Goal: Task Accomplishment & Management: Use online tool/utility

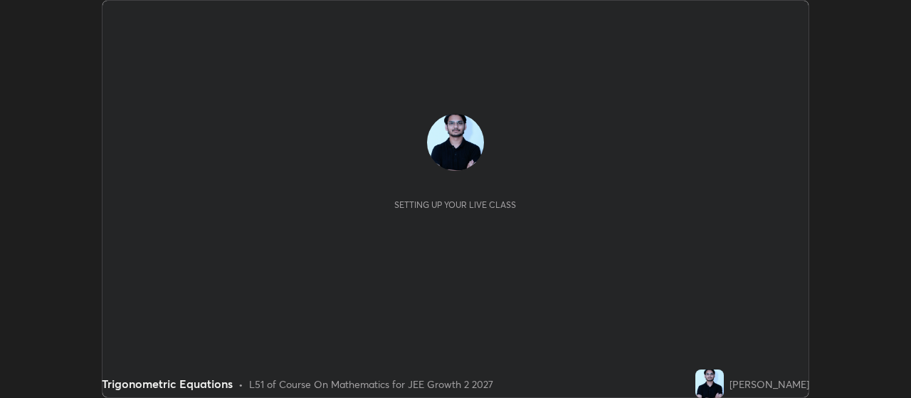
scroll to position [398, 911]
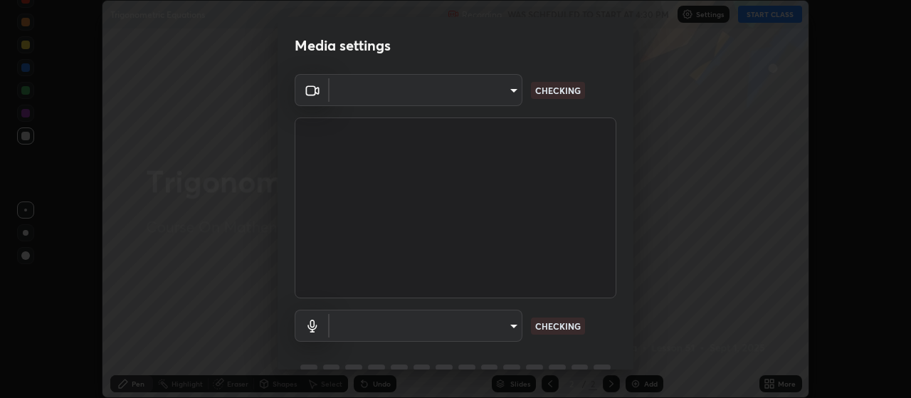
type input "aa80b3cfad25c03b964e6ff1e85cf5bf4b92df3966dde2f5c6b0d50eac350734"
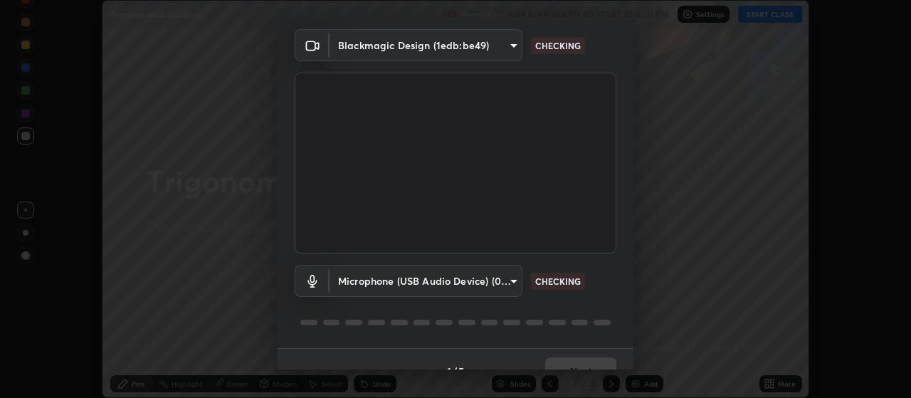
scroll to position [69, 0]
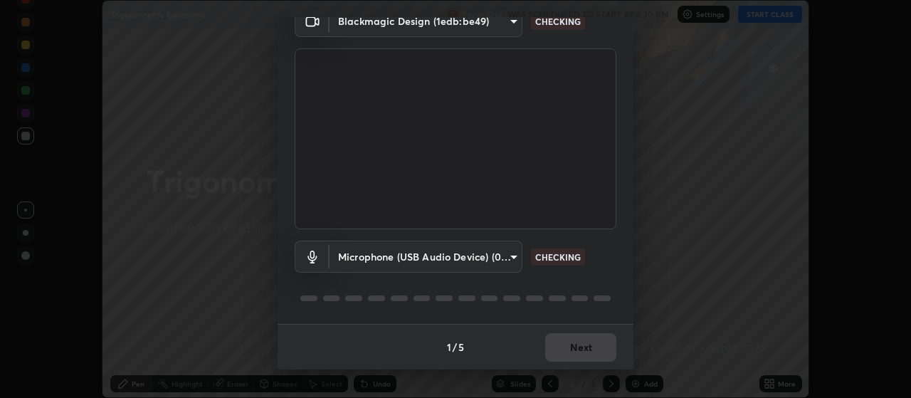
click at [494, 262] on body "Erase all Trigonometric Equations Recording WAS SCHEDULED TO START AT 4:30 PM S…" at bounding box center [455, 199] width 911 height 398
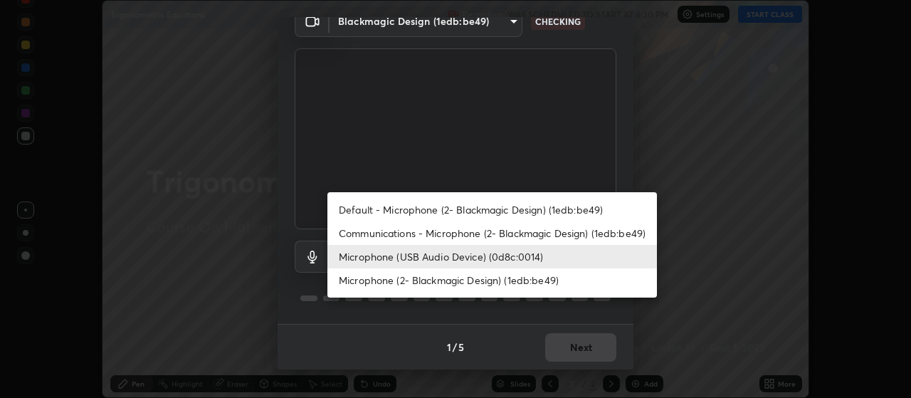
click at [466, 236] on li "Communications - Microphone (2- Blackmagic Design) (1edb:be49)" at bounding box center [493, 232] width 330 height 23
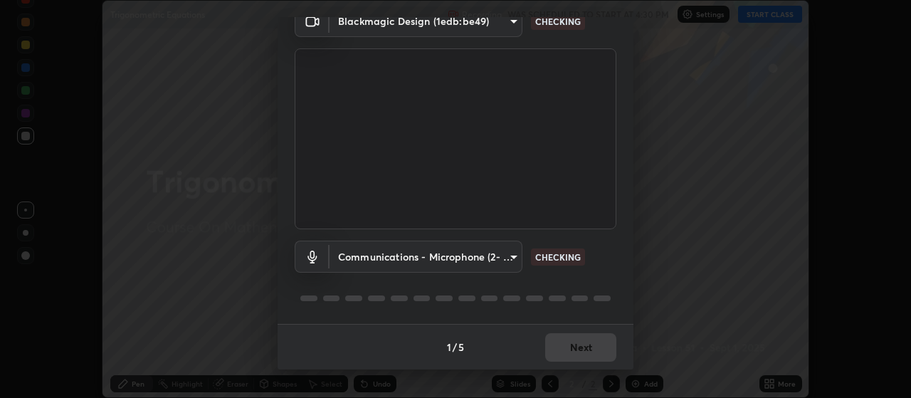
click at [463, 258] on body "Erase all Trigonometric Equations Recording WAS SCHEDULED TO START AT 4:30 PM S…" at bounding box center [455, 199] width 911 height 398
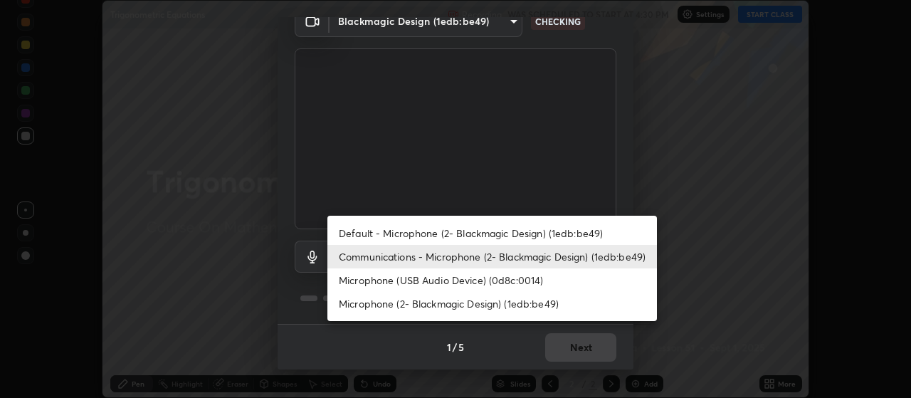
click at [481, 281] on li "Microphone (USB Audio Device) (0d8c:0014)" at bounding box center [493, 279] width 330 height 23
type input "4152eadd631482af786d3cfa734edf88c1bf9d58df27661f67b4df8b2f2fba22"
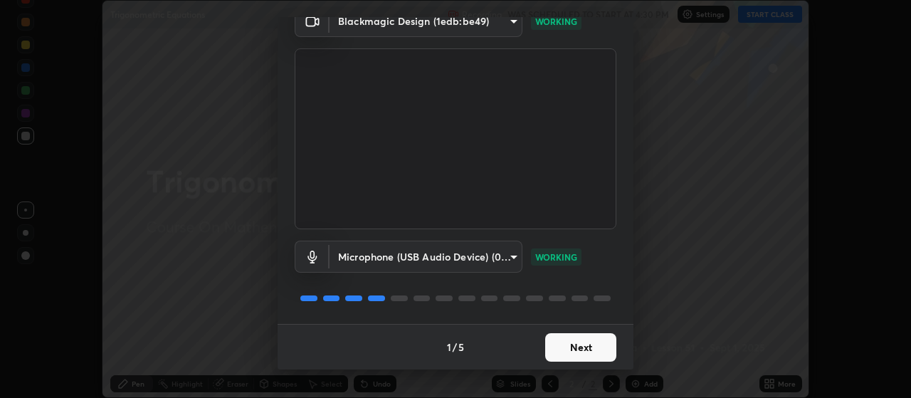
click at [580, 353] on button "Next" at bounding box center [580, 347] width 71 height 28
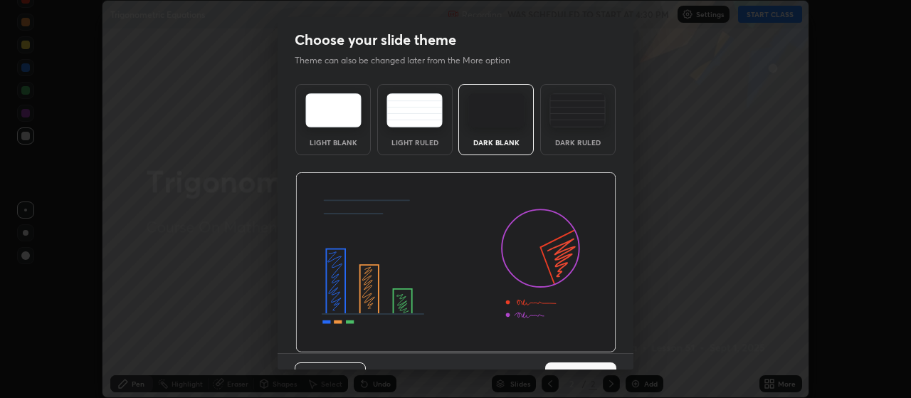
click at [589, 352] on img at bounding box center [455, 262] width 321 height 181
click at [600, 362] on button "Next" at bounding box center [580, 376] width 71 height 28
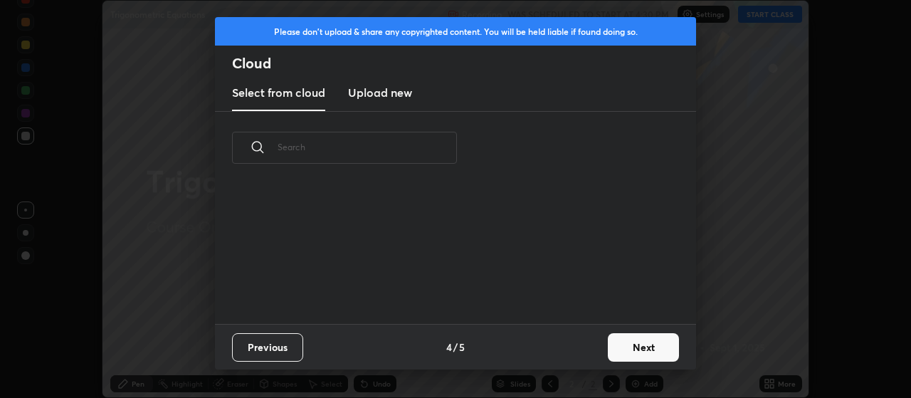
click at [598, 355] on div "Previous 4 / 5 Next" at bounding box center [455, 347] width 481 height 46
click at [623, 347] on button "Next" at bounding box center [643, 347] width 71 height 28
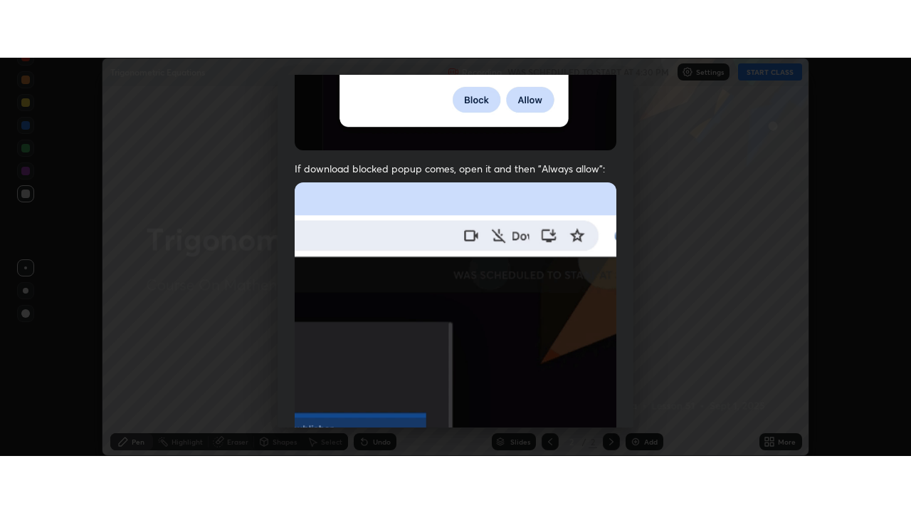
scroll to position [360, 0]
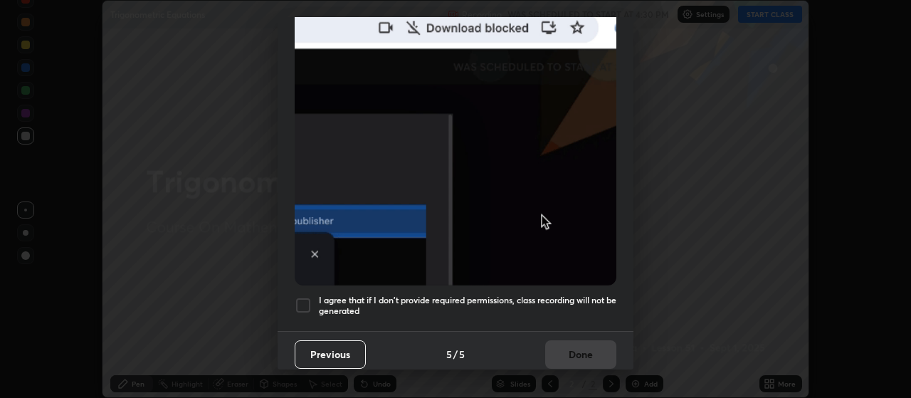
click at [575, 296] on h5 "I agree that if I don't provide required permissions, class recording will not …" at bounding box center [468, 306] width 298 height 22
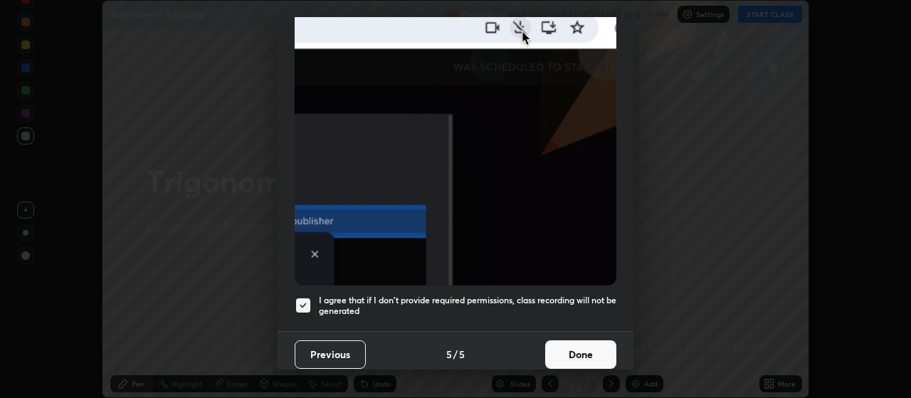
click at [576, 350] on button "Done" at bounding box center [580, 354] width 71 height 28
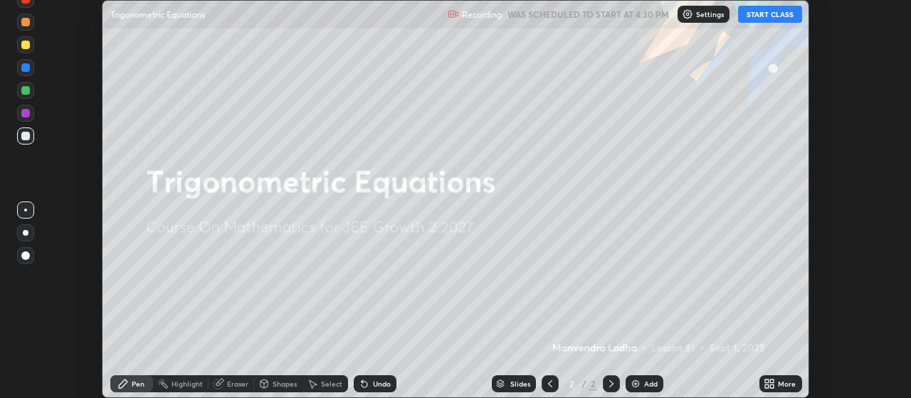
click at [782, 380] on div "More" at bounding box center [787, 383] width 18 height 7
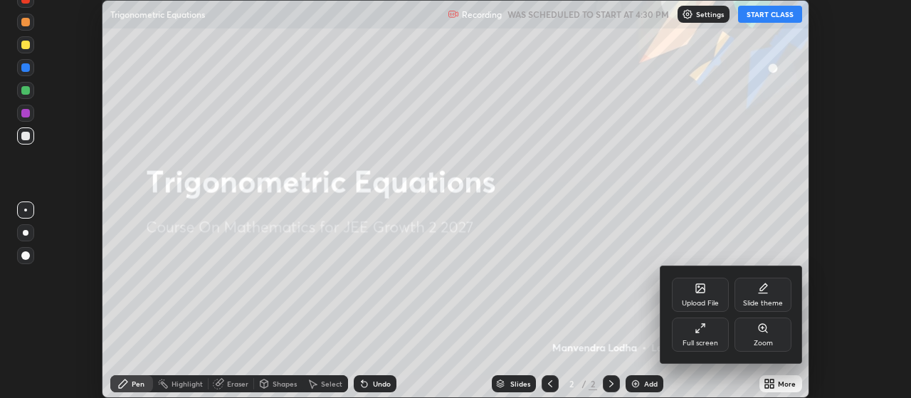
click at [698, 336] on div "Full screen" at bounding box center [700, 335] width 57 height 34
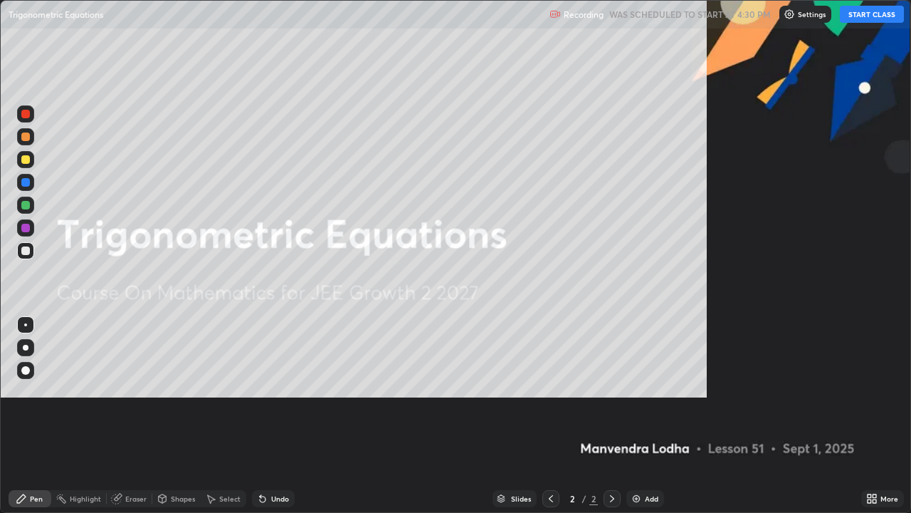
scroll to position [513, 911]
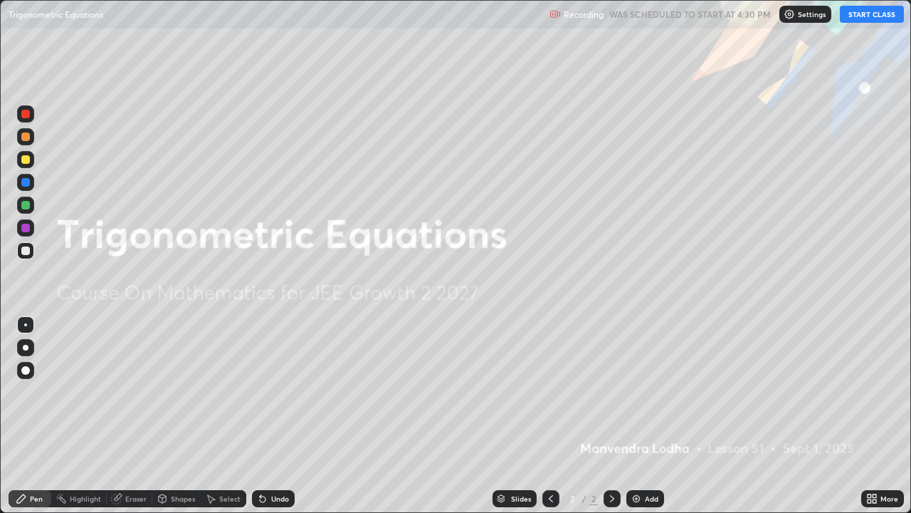
click at [879, 15] on button "START CLASS" at bounding box center [872, 14] width 64 height 17
click at [645, 397] on div "Add" at bounding box center [652, 498] width 14 height 7
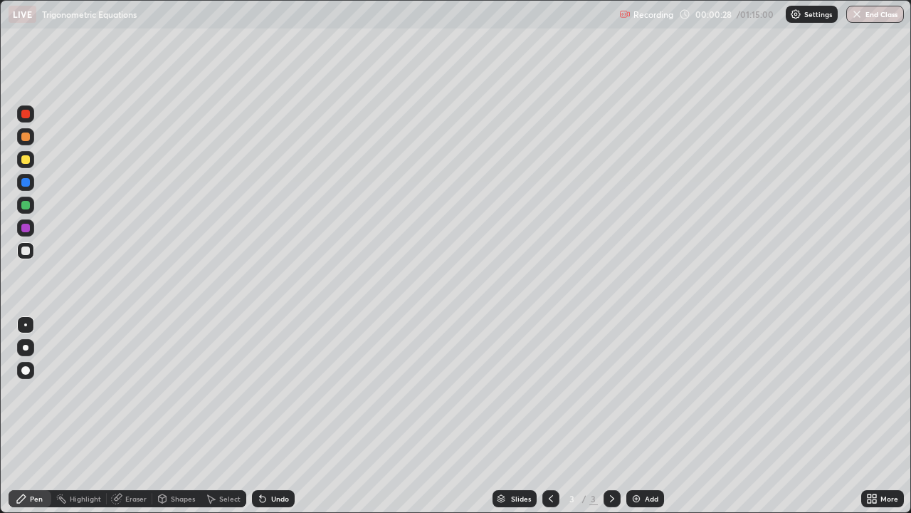
click at [876, 397] on icon at bounding box center [875, 501] width 4 height 4
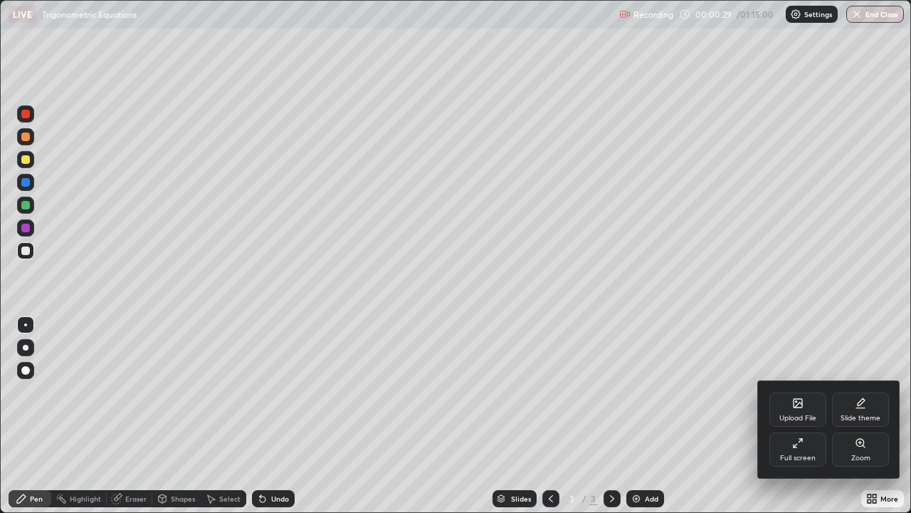
click at [803, 397] on div "Upload File" at bounding box center [798, 417] width 37 height 7
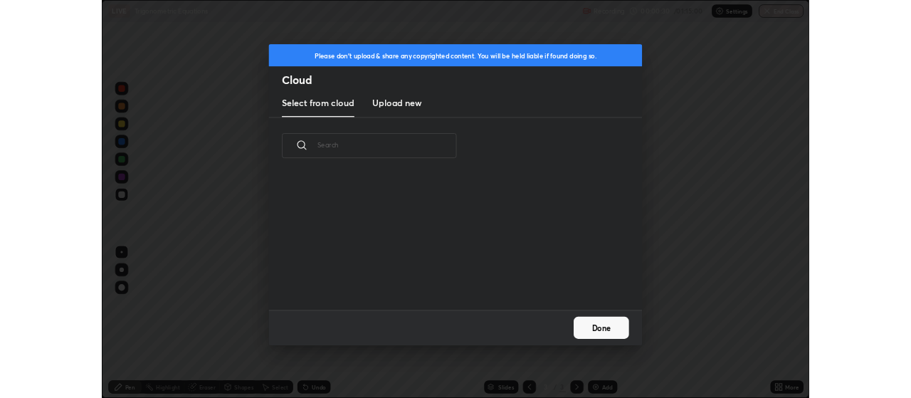
scroll to position [5, 8]
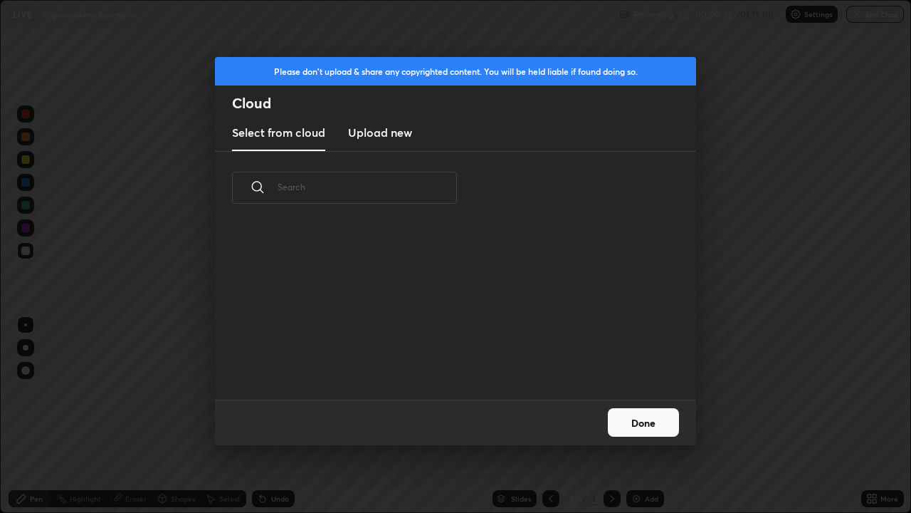
click at [651, 397] on button "Done" at bounding box center [643, 422] width 71 height 28
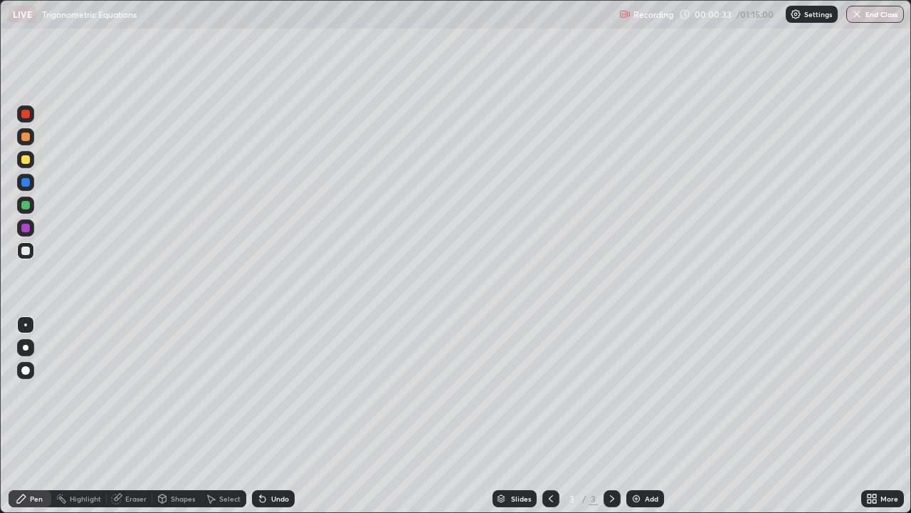
click at [877, 397] on icon at bounding box center [875, 496] width 4 height 4
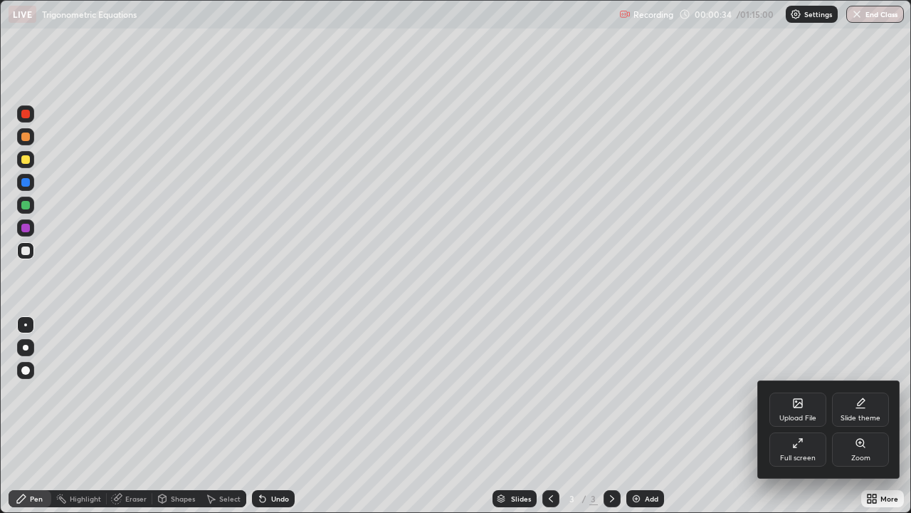
click at [796, 397] on div "Full screen" at bounding box center [798, 449] width 57 height 34
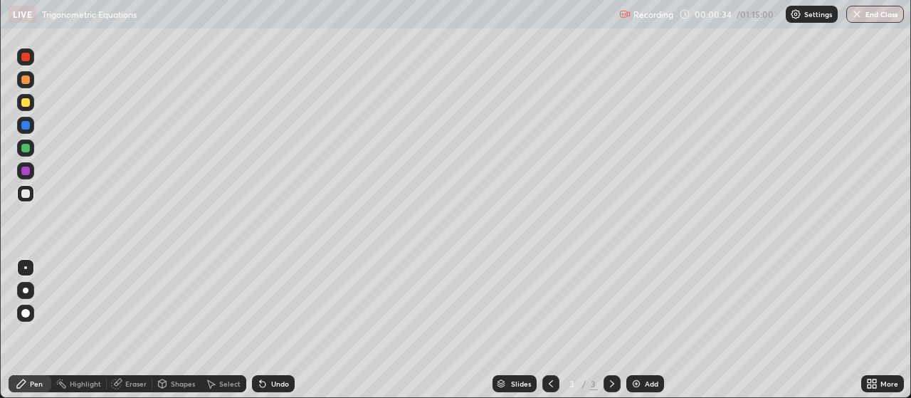
scroll to position [70805, 70291]
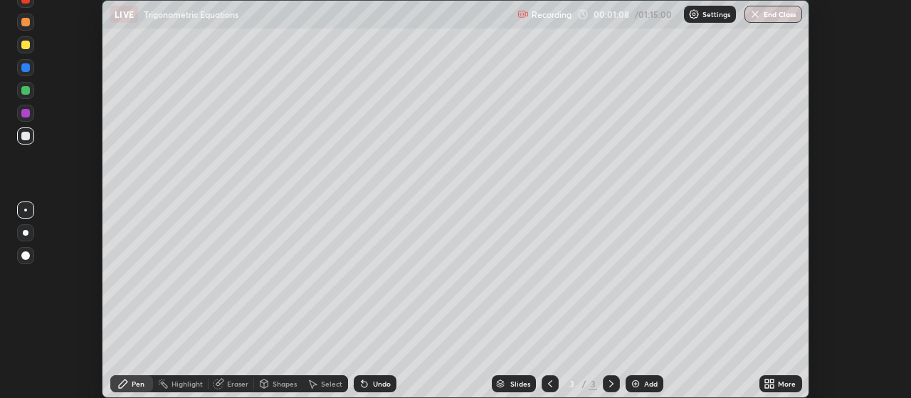
click at [773, 386] on icon at bounding box center [773, 386] width 4 height 4
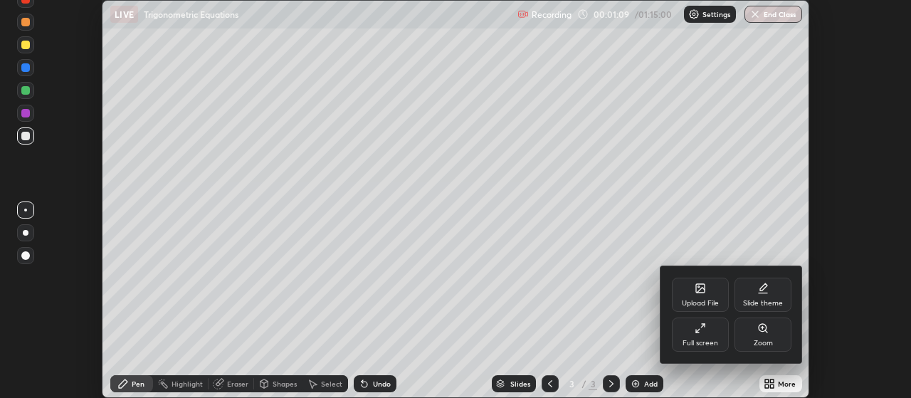
click at [713, 295] on div "Upload File" at bounding box center [700, 295] width 57 height 34
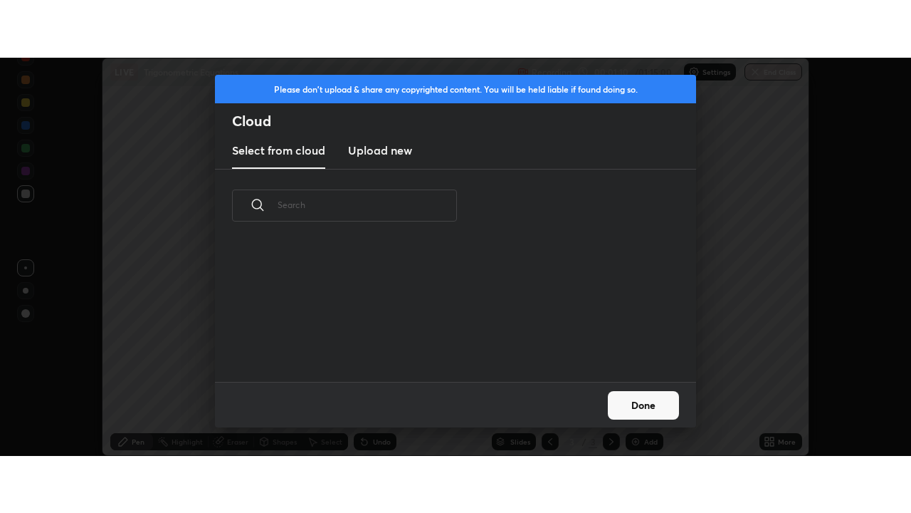
scroll to position [140, 457]
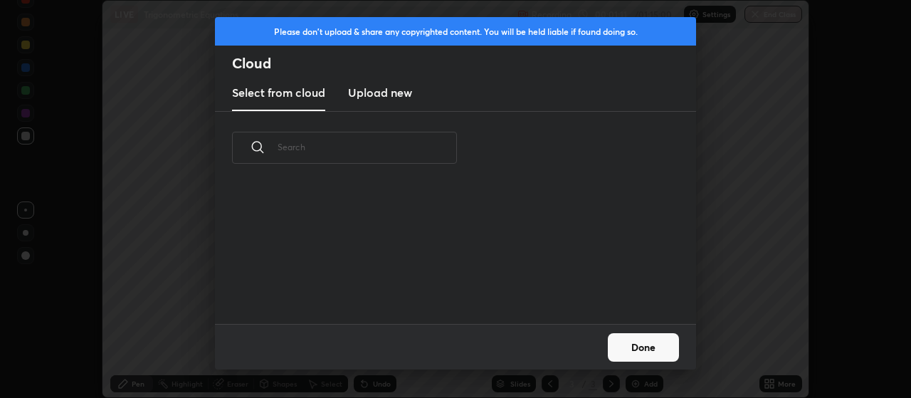
click at [392, 98] on h3 "Upload new" at bounding box center [380, 92] width 64 height 17
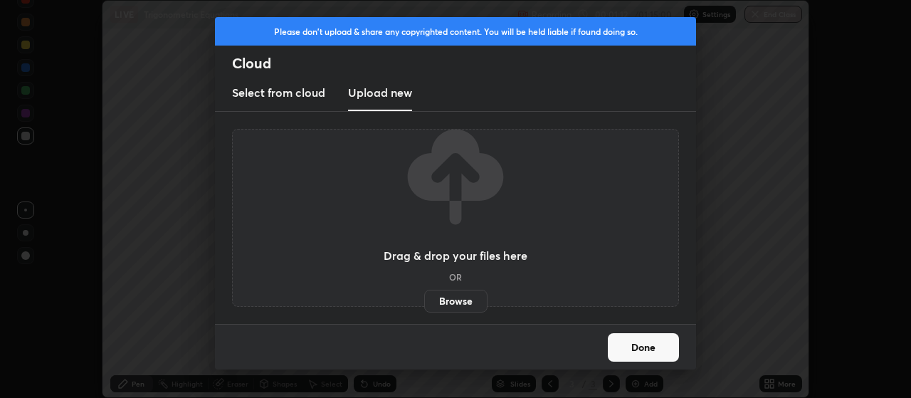
click at [474, 303] on label "Browse" at bounding box center [455, 301] width 63 height 23
click at [424, 303] on input "Browse" at bounding box center [424, 301] width 0 height 23
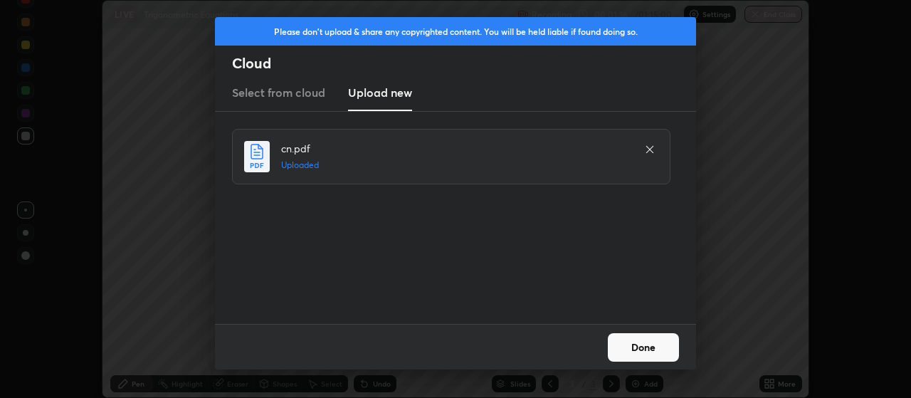
click at [654, 342] on button "Done" at bounding box center [643, 347] width 71 height 28
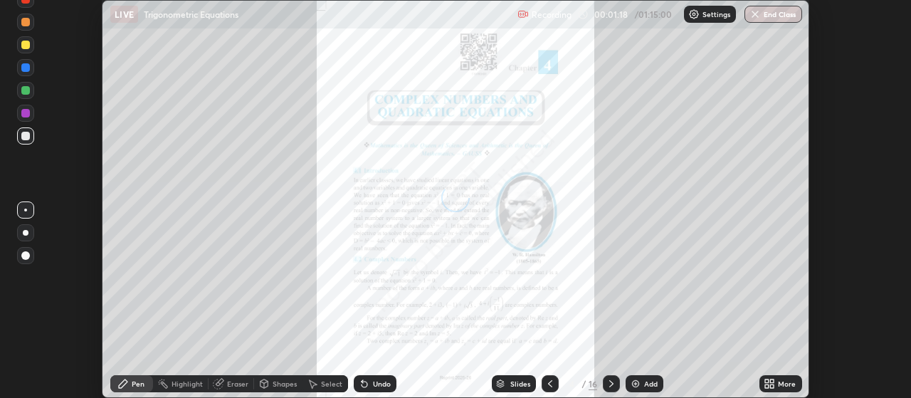
click at [775, 382] on icon at bounding box center [769, 383] width 11 height 11
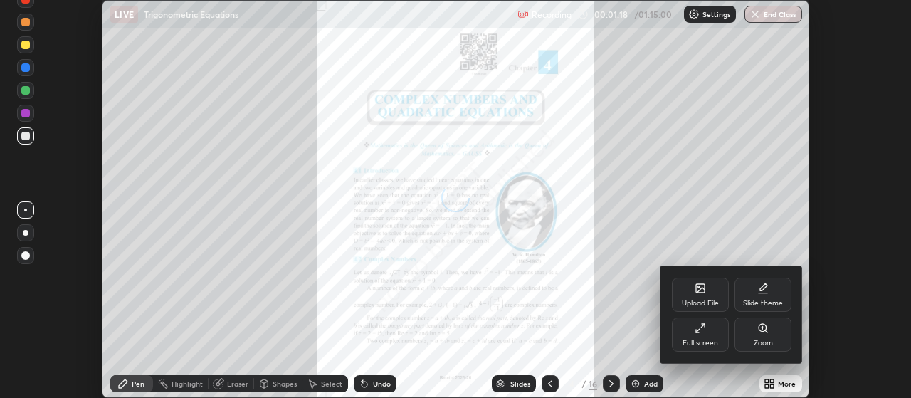
click at [706, 338] on div "Full screen" at bounding box center [700, 335] width 57 height 34
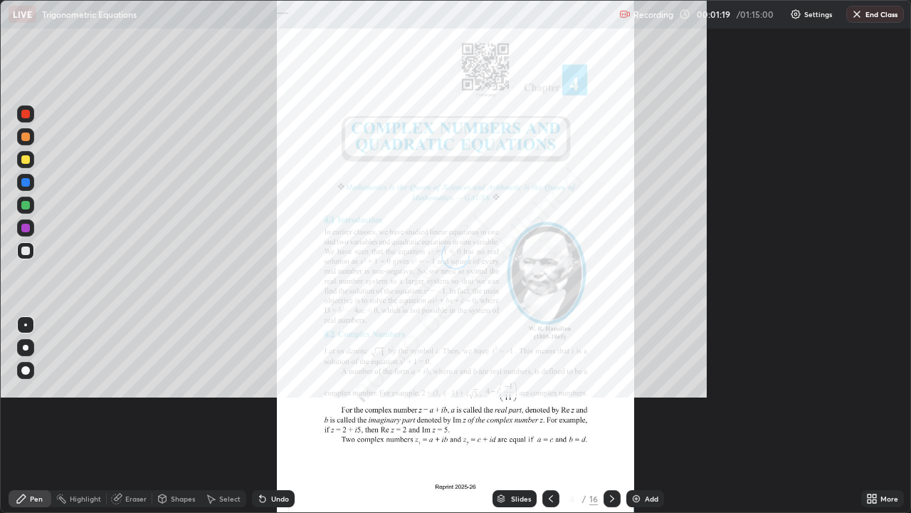
scroll to position [513, 911]
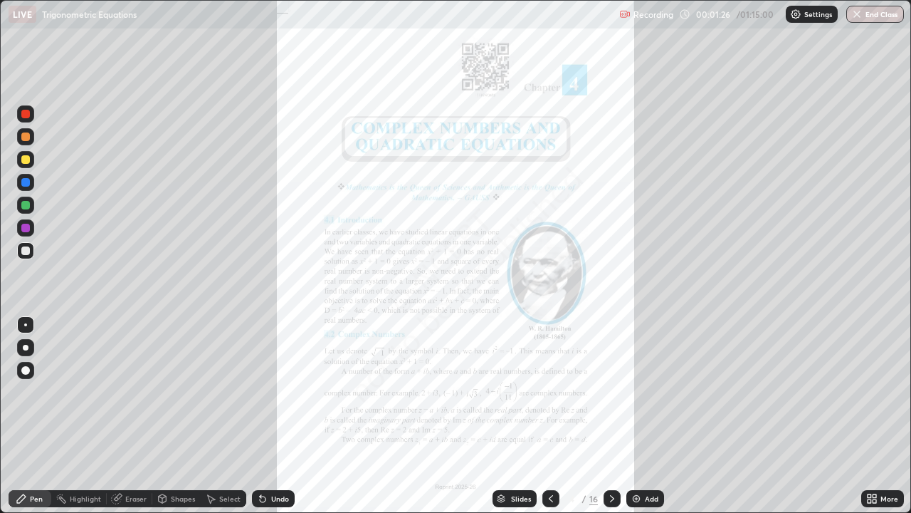
click at [869, 397] on icon at bounding box center [870, 496] width 4 height 4
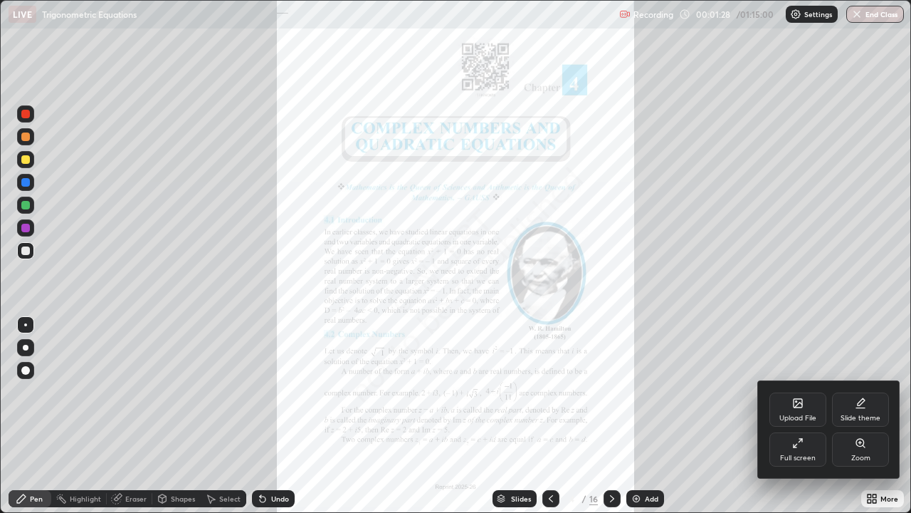
click at [859, 397] on div "Zoom" at bounding box center [860, 449] width 57 height 34
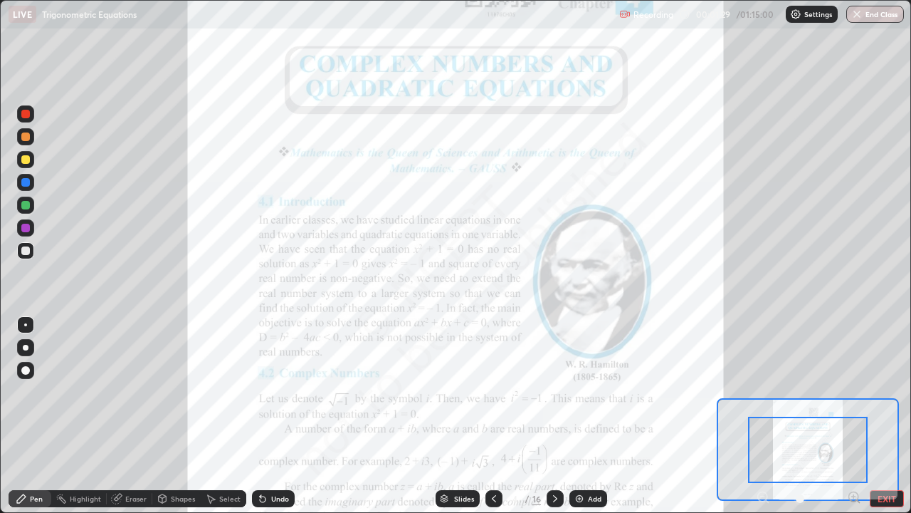
click at [854, 397] on icon at bounding box center [854, 496] width 4 height 0
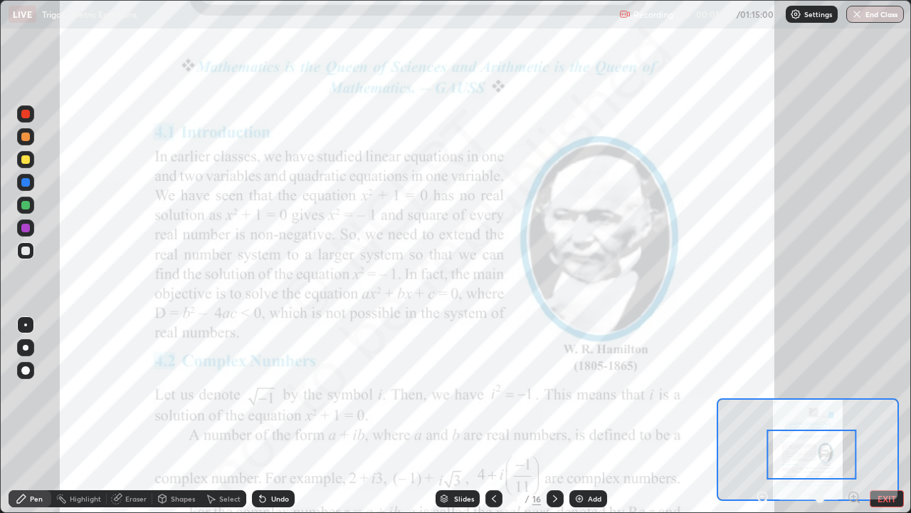
click at [27, 228] on div at bounding box center [25, 228] width 9 height 9
click at [26, 205] on div at bounding box center [25, 205] width 9 height 9
click at [581, 397] on img at bounding box center [579, 498] width 11 height 11
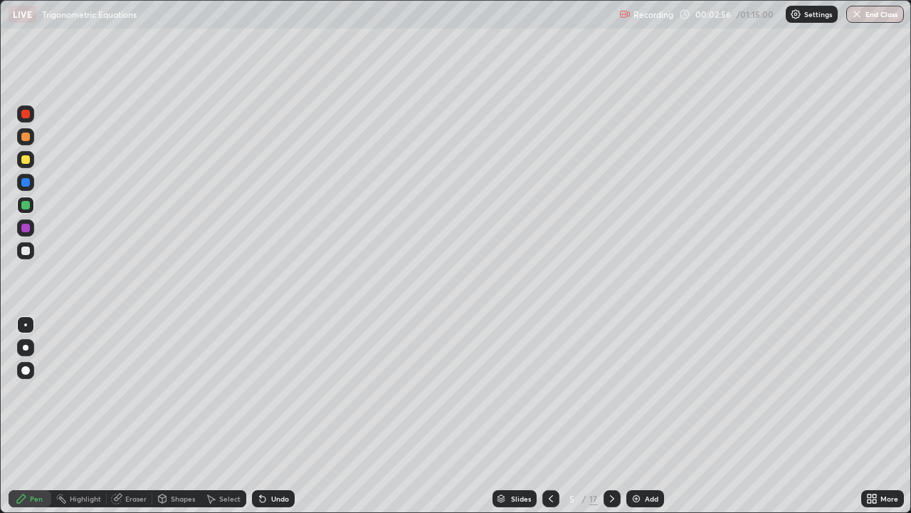
click at [26, 159] on div at bounding box center [25, 159] width 9 height 9
click at [274, 397] on div "Undo" at bounding box center [280, 498] width 18 height 7
click at [29, 252] on div at bounding box center [25, 250] width 9 height 9
click at [26, 206] on div at bounding box center [25, 205] width 9 height 9
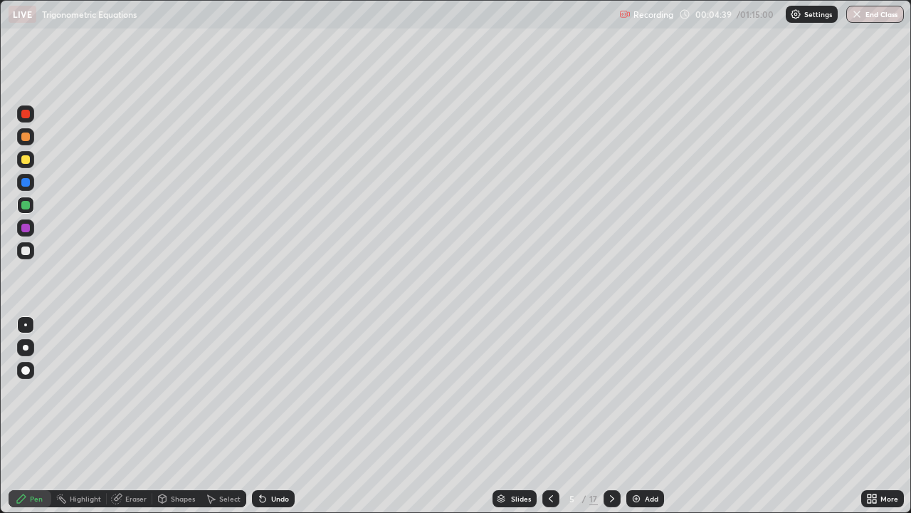
click at [27, 248] on div at bounding box center [25, 250] width 9 height 9
click at [550, 397] on icon at bounding box center [550, 498] width 11 height 11
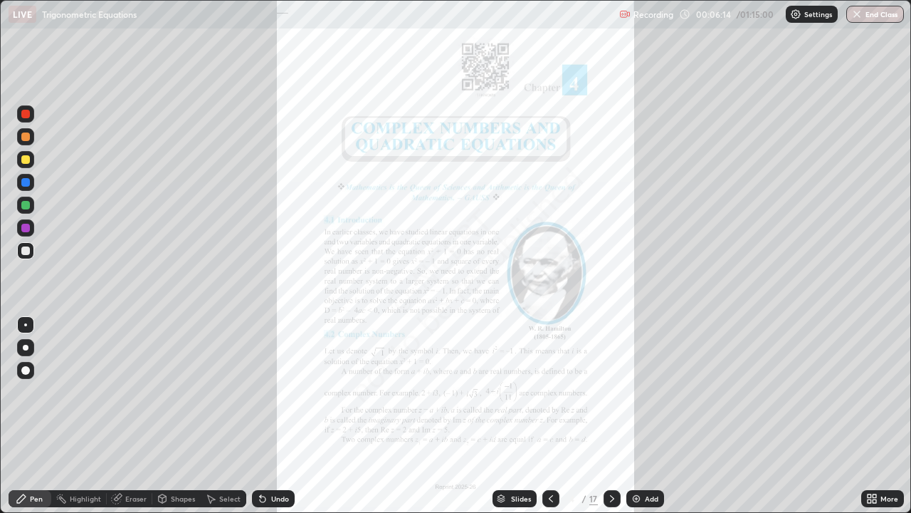
click at [609, 397] on icon at bounding box center [612, 498] width 11 height 11
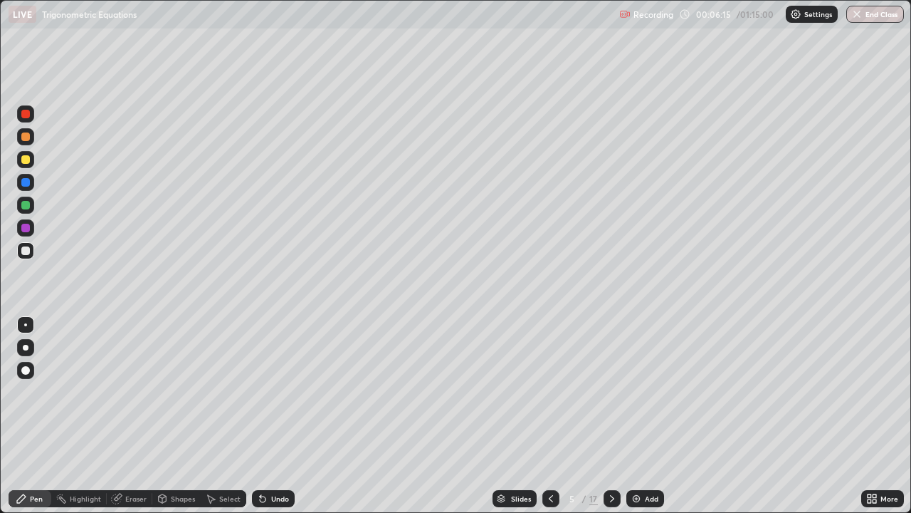
click at [550, 397] on icon at bounding box center [550, 498] width 11 height 11
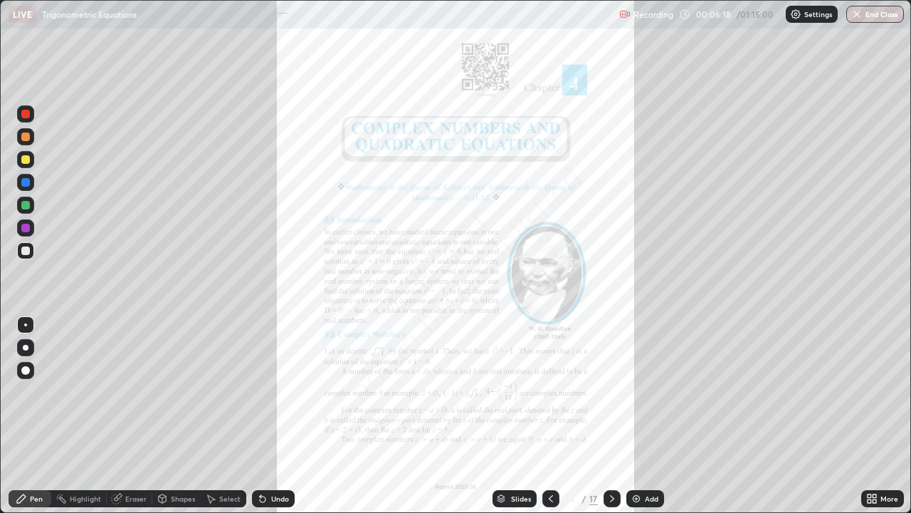
click at [612, 397] on icon at bounding box center [612, 498] width 4 height 7
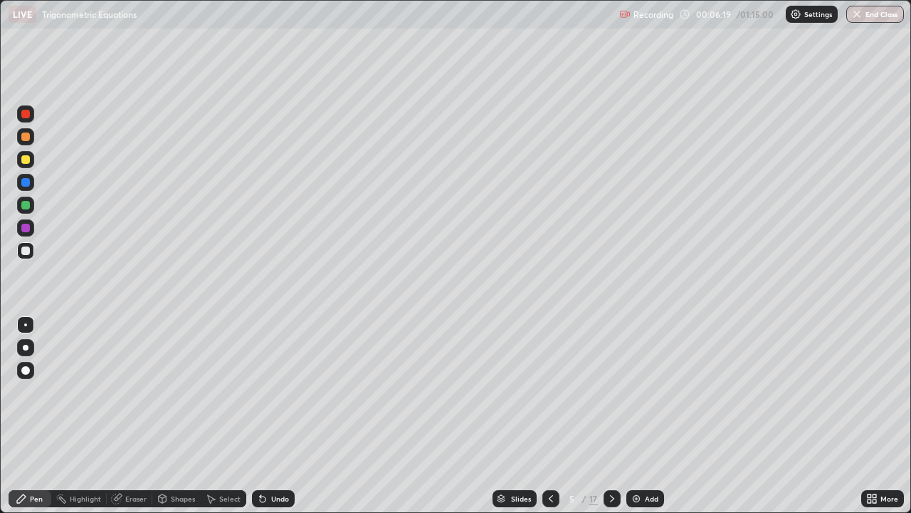
click at [611, 397] on icon at bounding box center [612, 498] width 11 height 11
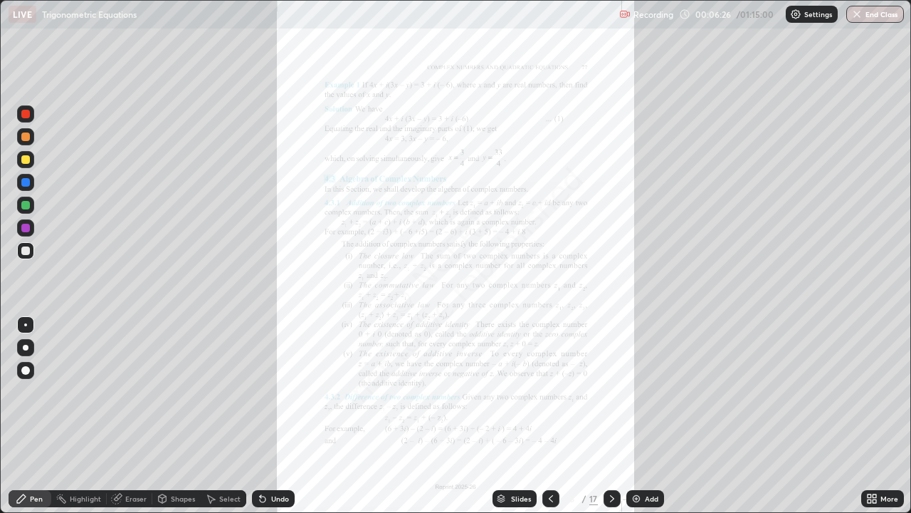
click at [549, 397] on icon at bounding box center [551, 498] width 4 height 7
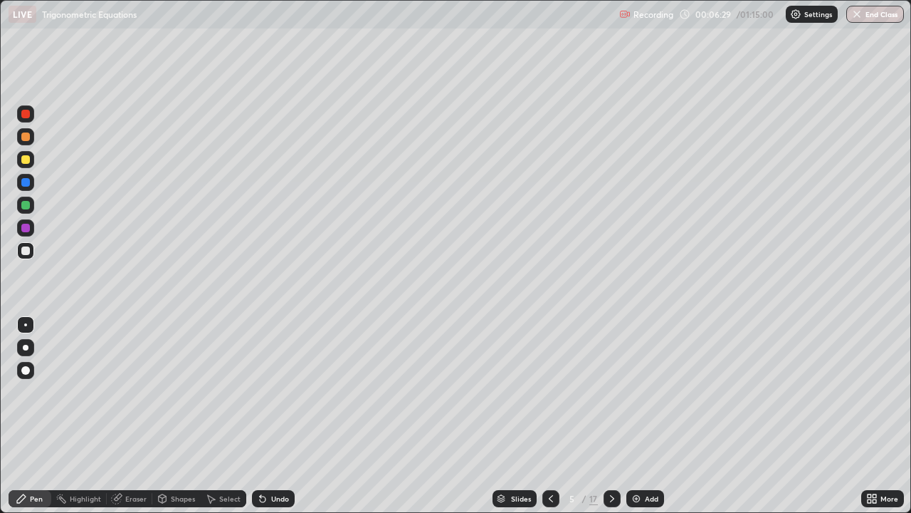
click at [646, 397] on div "Add" at bounding box center [652, 498] width 14 height 7
click at [31, 159] on div at bounding box center [25, 159] width 17 height 17
click at [546, 397] on icon at bounding box center [550, 498] width 11 height 11
click at [613, 397] on icon at bounding box center [612, 498] width 11 height 11
click at [268, 397] on div "Undo" at bounding box center [273, 498] width 43 height 17
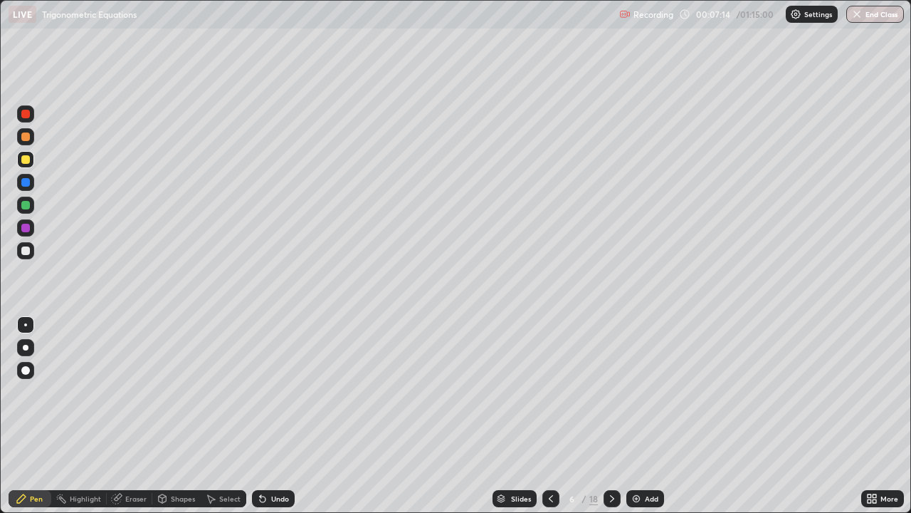
click at [268, 397] on div "Undo" at bounding box center [273, 498] width 43 height 17
click at [29, 231] on div at bounding box center [25, 227] width 17 height 17
click at [29, 206] on div at bounding box center [25, 205] width 9 height 9
click at [686, 397] on div "Slides 6 / 18 Add" at bounding box center [578, 498] width 567 height 28
click at [27, 160] on div at bounding box center [25, 159] width 9 height 9
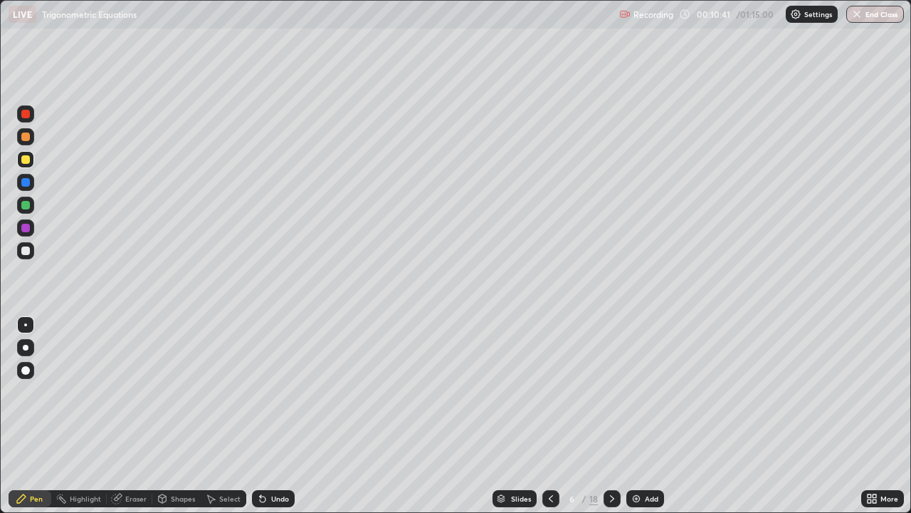
click at [27, 226] on div at bounding box center [25, 228] width 9 height 9
click at [640, 397] on img at bounding box center [636, 498] width 11 height 11
click at [26, 207] on div at bounding box center [25, 205] width 9 height 9
click at [278, 397] on div "Undo" at bounding box center [273, 498] width 43 height 17
click at [274, 397] on div "Undo" at bounding box center [280, 498] width 18 height 7
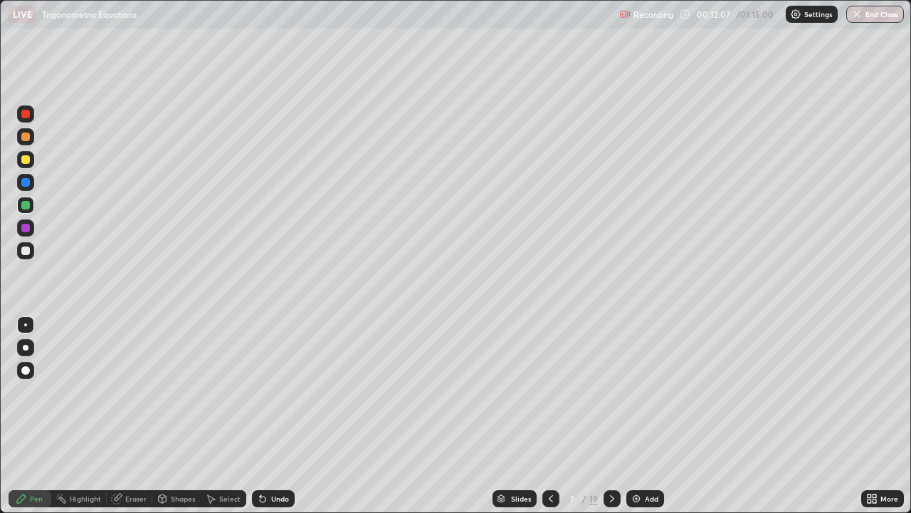
click at [28, 252] on div at bounding box center [25, 250] width 9 height 9
click at [27, 205] on div at bounding box center [25, 205] width 9 height 9
click at [28, 249] on div at bounding box center [25, 250] width 9 height 9
click at [550, 397] on icon at bounding box center [550, 498] width 11 height 11
click at [611, 397] on icon at bounding box center [612, 498] width 11 height 11
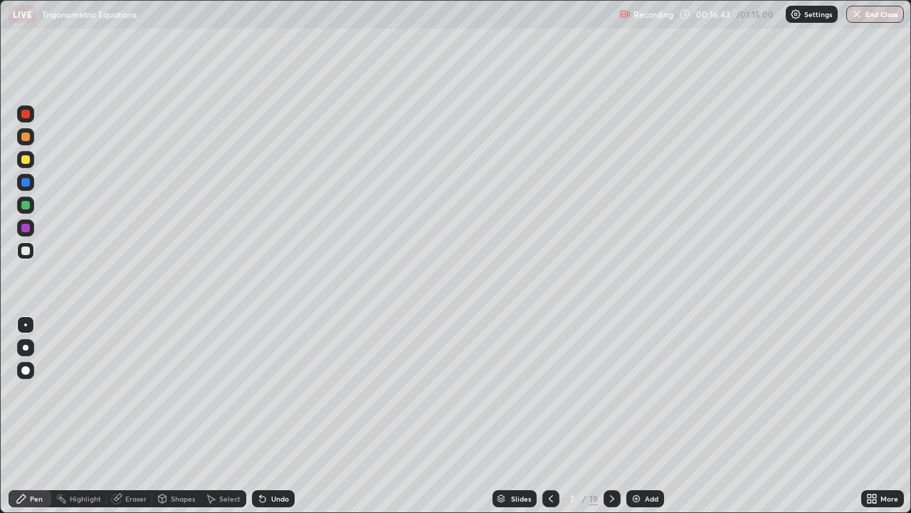
click at [649, 397] on div "Add" at bounding box center [652, 498] width 14 height 7
click at [26, 160] on div at bounding box center [25, 159] width 9 height 9
click at [28, 251] on div at bounding box center [25, 250] width 9 height 9
click at [274, 397] on div "Undo" at bounding box center [280, 498] width 18 height 7
click at [27, 204] on div at bounding box center [25, 205] width 9 height 9
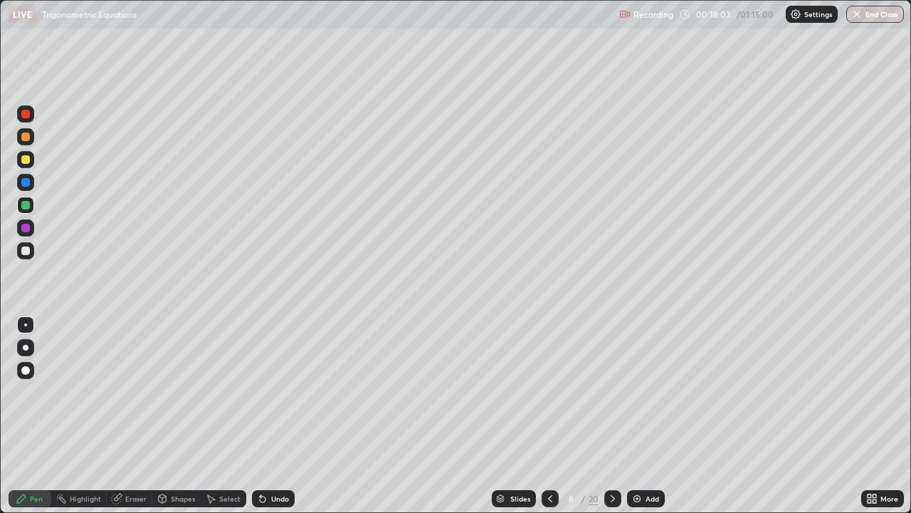
click at [275, 397] on div "Undo" at bounding box center [273, 498] width 43 height 17
click at [283, 397] on div "Undo" at bounding box center [280, 498] width 18 height 7
click at [287, 397] on div "Undo" at bounding box center [273, 498] width 43 height 17
click at [278, 397] on div "Undo" at bounding box center [280, 498] width 18 height 7
click at [31, 249] on div at bounding box center [25, 250] width 17 height 17
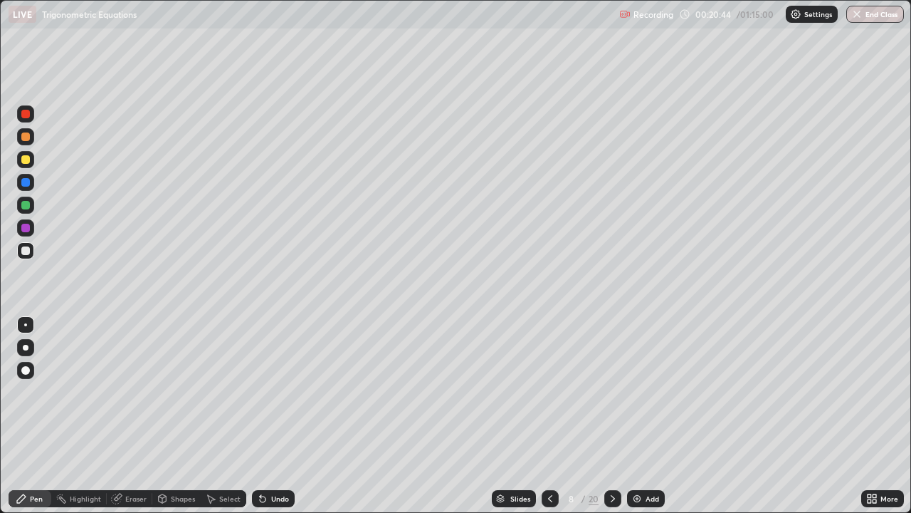
click at [31, 204] on div at bounding box center [25, 205] width 17 height 17
click at [643, 397] on div "Add" at bounding box center [646, 498] width 38 height 17
click at [27, 163] on div at bounding box center [25, 159] width 9 height 9
click at [26, 206] on div at bounding box center [25, 205] width 9 height 9
click at [27, 251] on div at bounding box center [25, 250] width 9 height 9
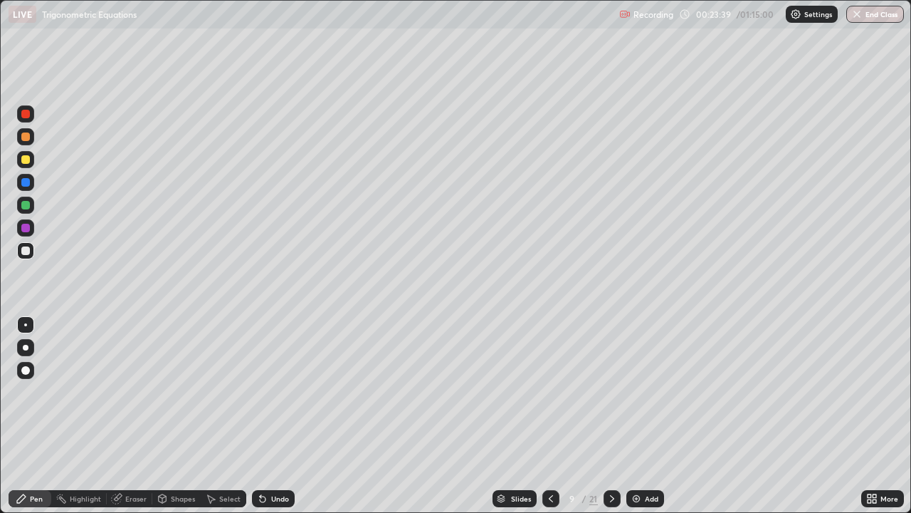
click at [27, 206] on div at bounding box center [25, 205] width 9 height 9
click at [27, 159] on div at bounding box center [25, 159] width 9 height 9
click at [516, 397] on div "Slides" at bounding box center [521, 498] width 20 height 7
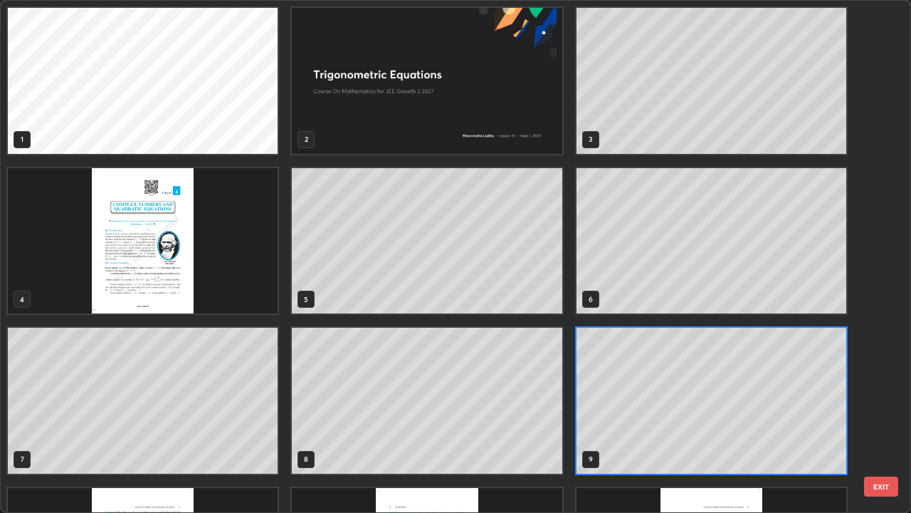
scroll to position [507, 903]
click at [877, 397] on button "EXIT" at bounding box center [881, 486] width 34 height 20
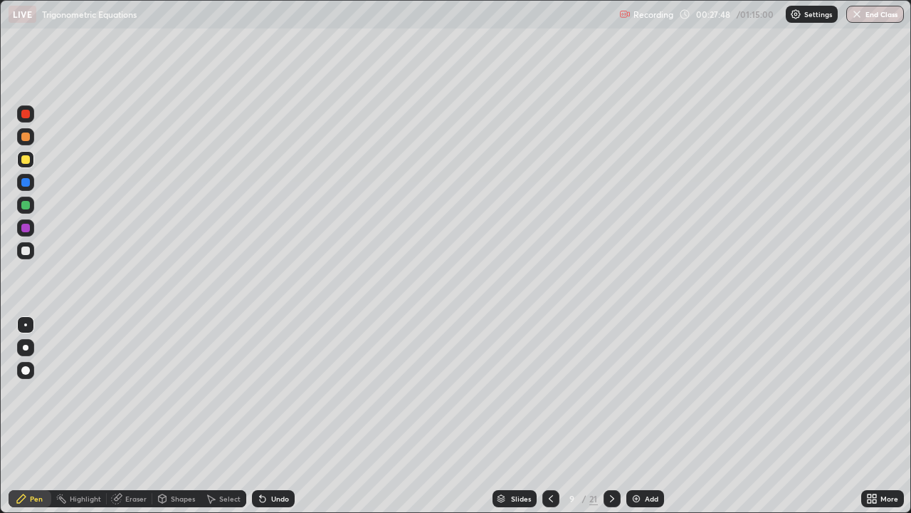
click at [523, 397] on div "Slides" at bounding box center [521, 498] width 20 height 7
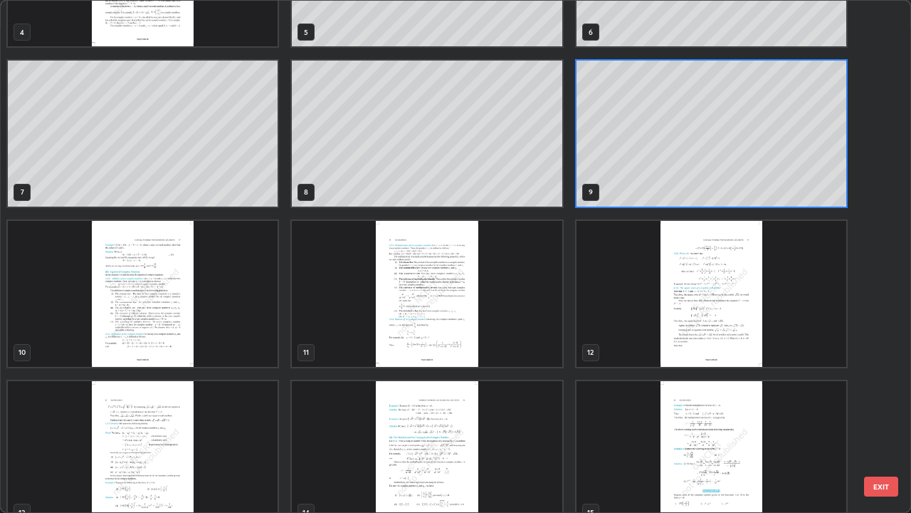
scroll to position [268, 0]
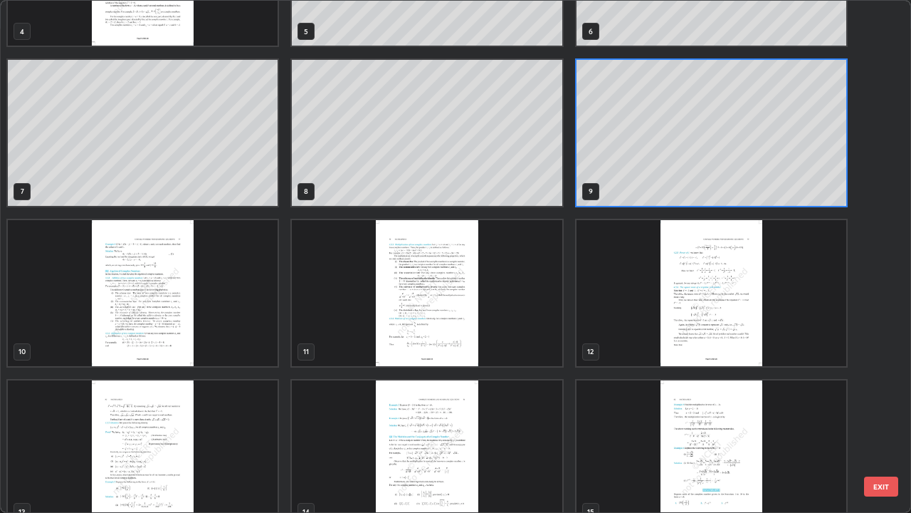
click at [211, 297] on img "grid" at bounding box center [143, 293] width 270 height 146
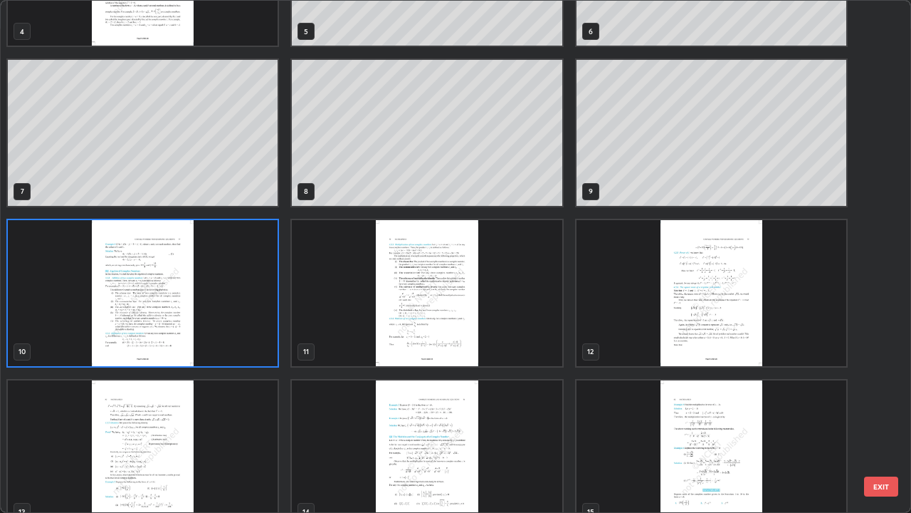
click at [214, 297] on img "grid" at bounding box center [143, 293] width 270 height 146
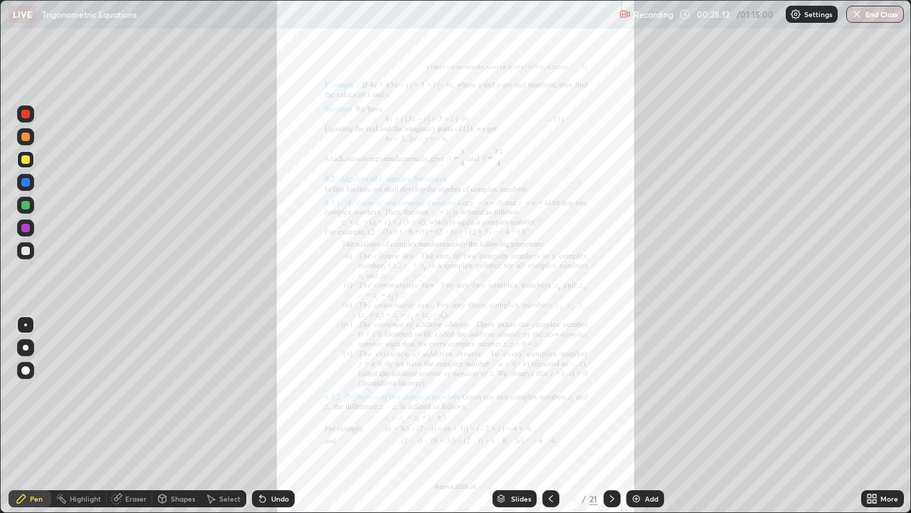
click at [613, 397] on icon at bounding box center [612, 498] width 11 height 11
click at [612, 397] on icon at bounding box center [612, 498] width 11 height 11
click at [611, 397] on icon at bounding box center [612, 498] width 4 height 7
click at [874, 397] on icon at bounding box center [875, 496] width 4 height 4
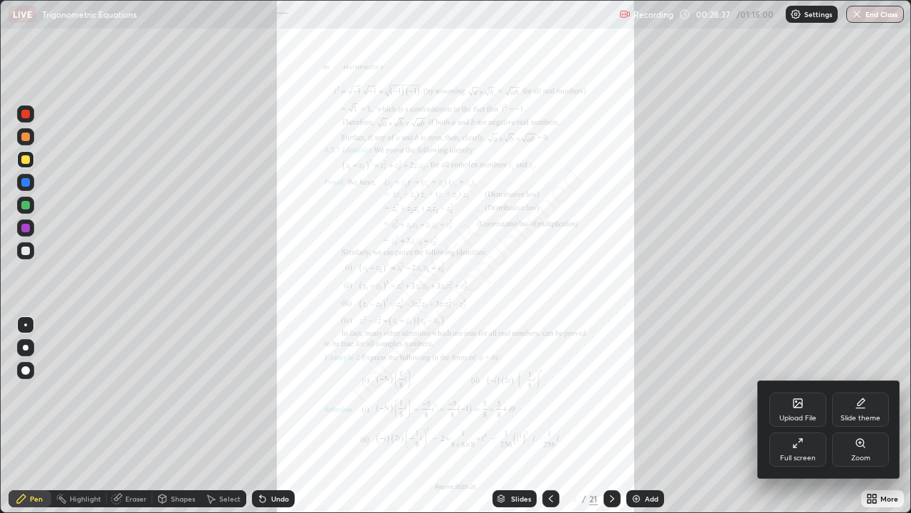
click at [852, 397] on div "Zoom" at bounding box center [860, 449] width 57 height 34
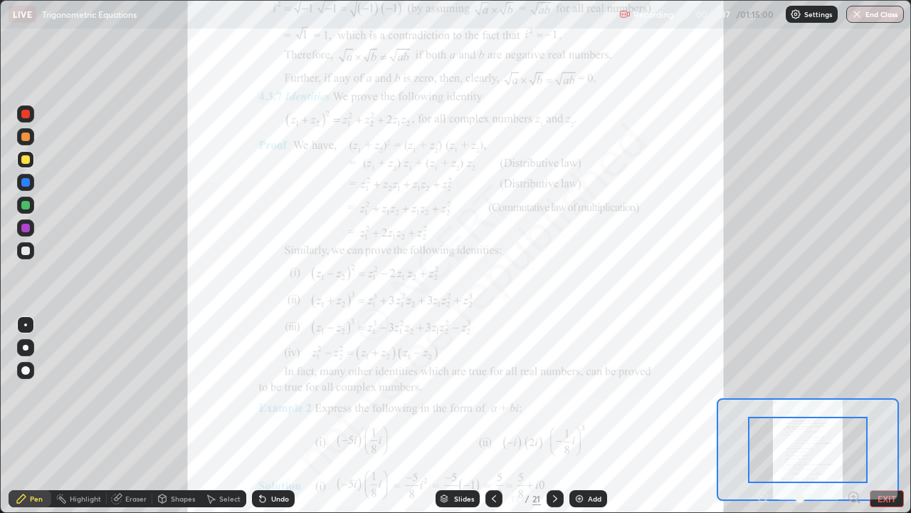
click at [854, 397] on icon at bounding box center [854, 496] width 4 height 0
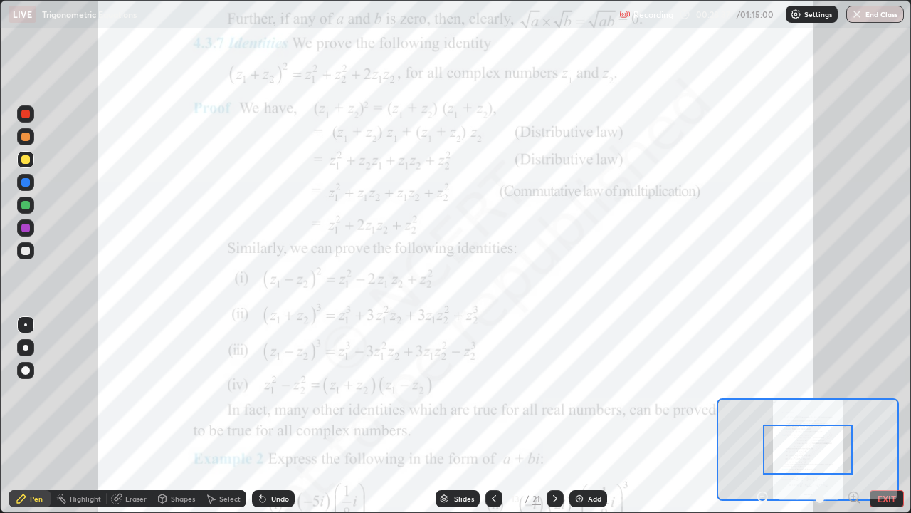
click at [850, 397] on icon at bounding box center [854, 497] width 14 height 14
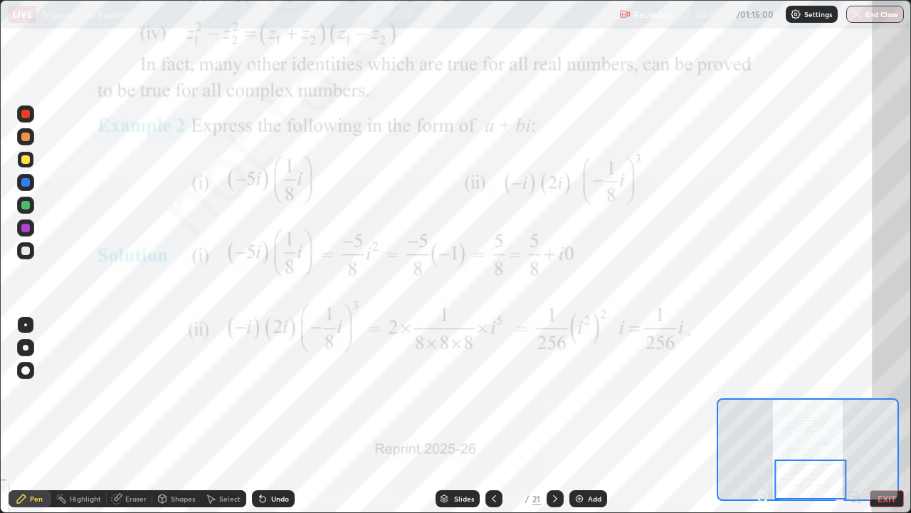
click at [553, 397] on icon at bounding box center [555, 498] width 11 height 11
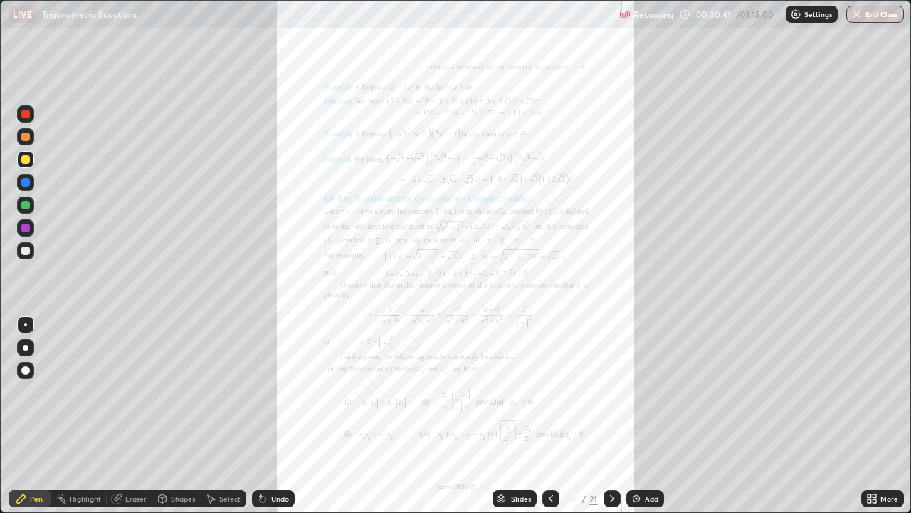
click at [881, 397] on div "More" at bounding box center [890, 498] width 18 height 7
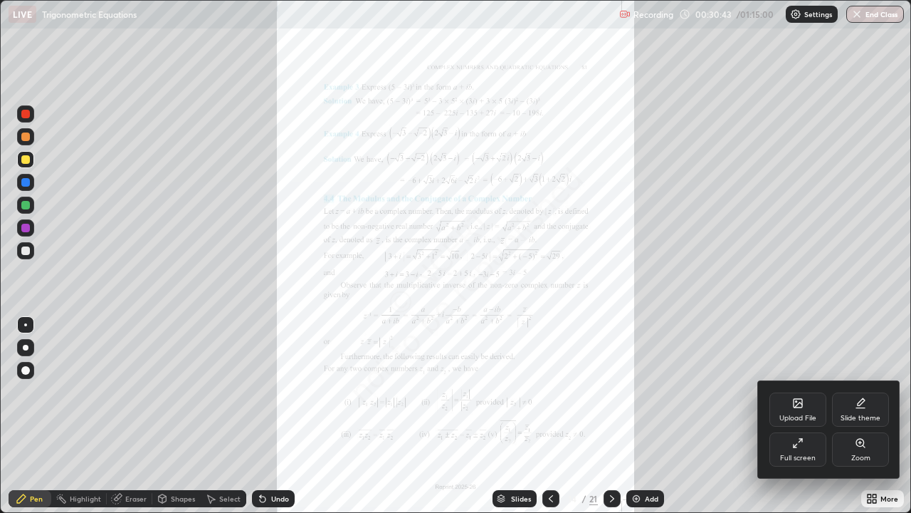
click at [708, 397] on div at bounding box center [455, 256] width 911 height 513
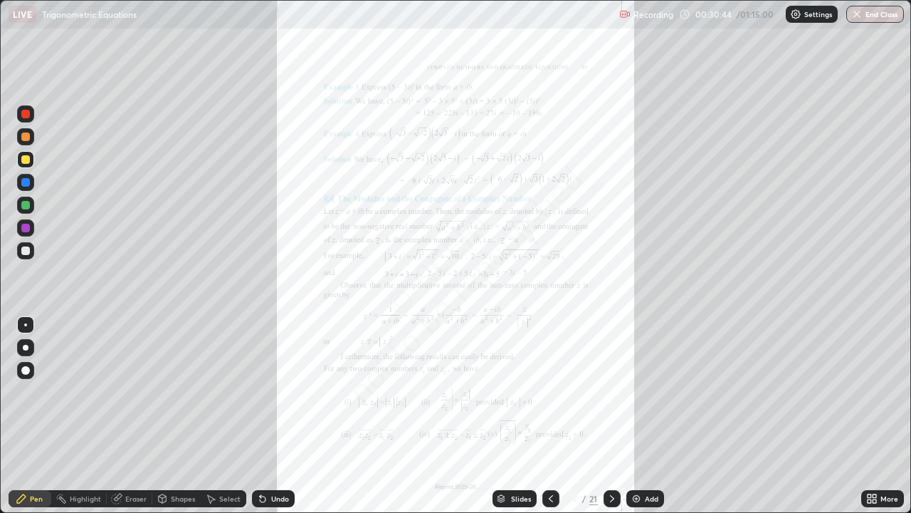
click at [550, 397] on icon at bounding box center [550, 498] width 11 height 11
click at [869, 397] on icon at bounding box center [870, 496] width 4 height 4
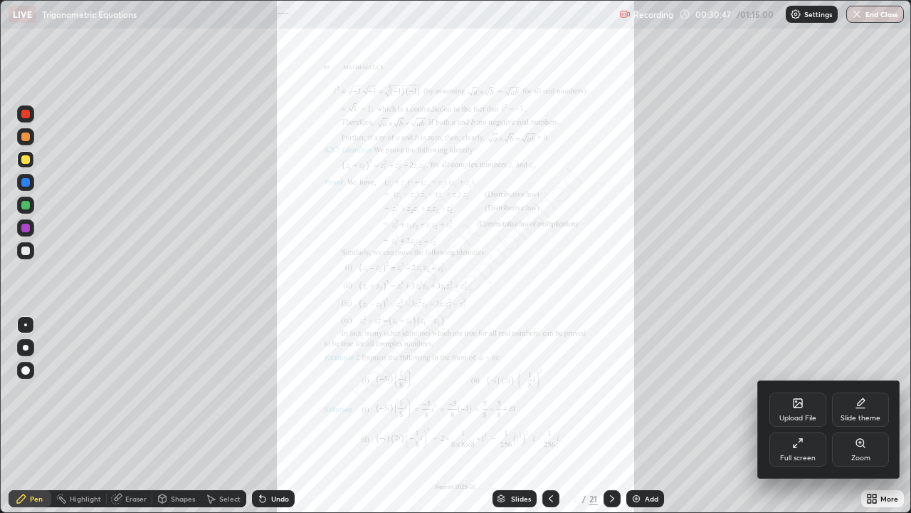
click at [861, 397] on div "Zoom" at bounding box center [861, 457] width 19 height 7
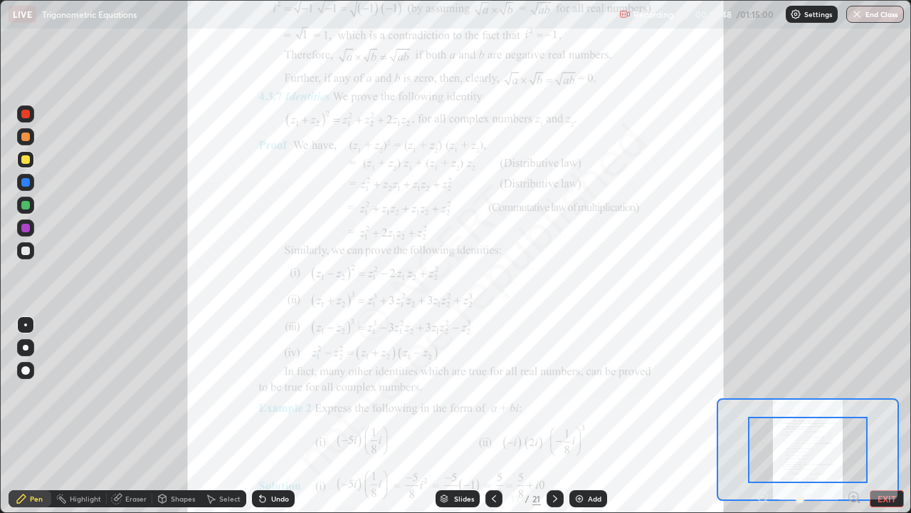
click at [852, 397] on icon at bounding box center [854, 497] width 14 height 14
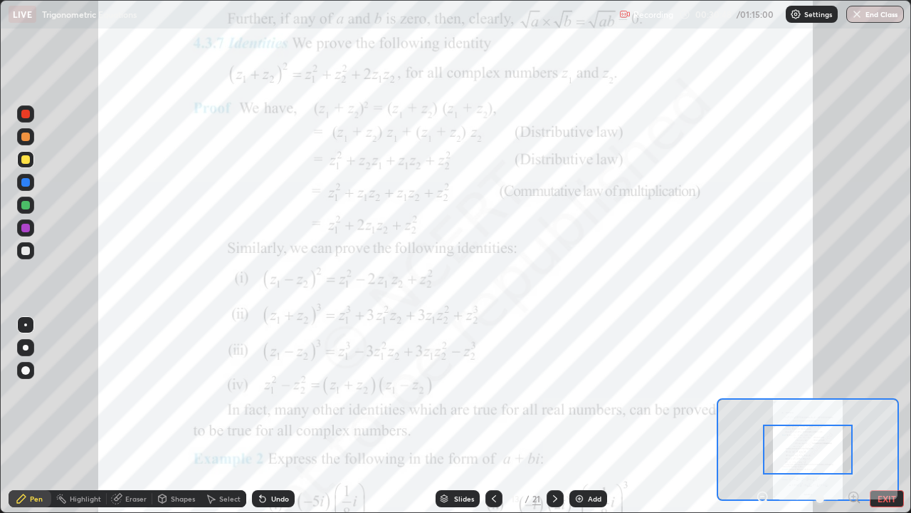
click at [854, 397] on icon at bounding box center [854, 496] width 4 height 0
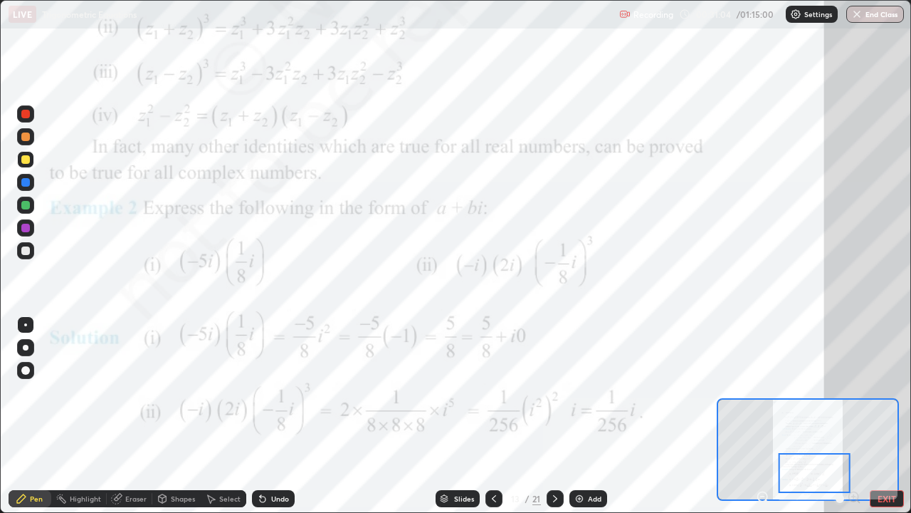
click at [553, 397] on icon at bounding box center [555, 498] width 11 height 11
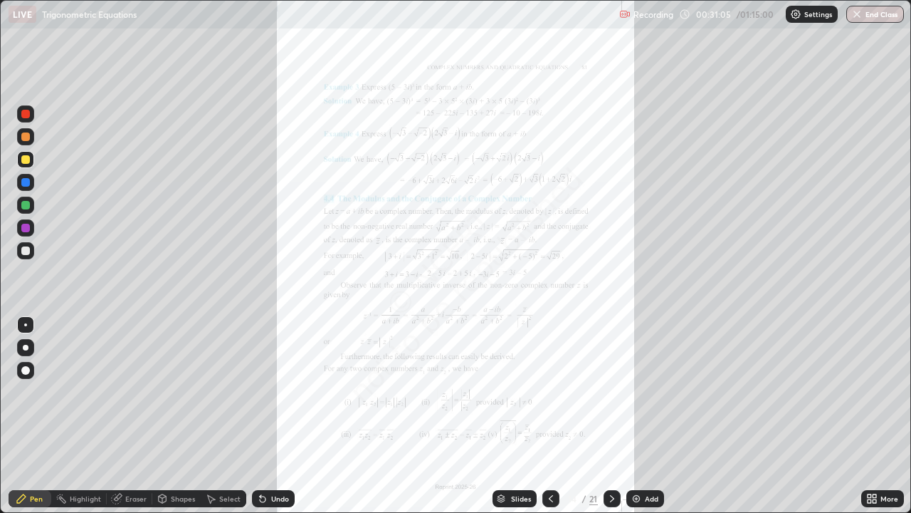
click at [874, 397] on icon at bounding box center [875, 501] width 4 height 4
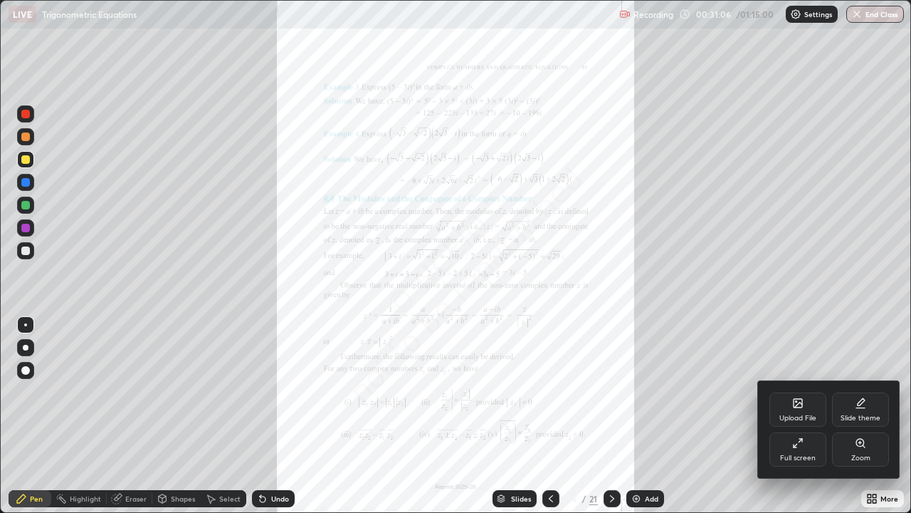
click at [852, 397] on div "Zoom" at bounding box center [860, 449] width 57 height 34
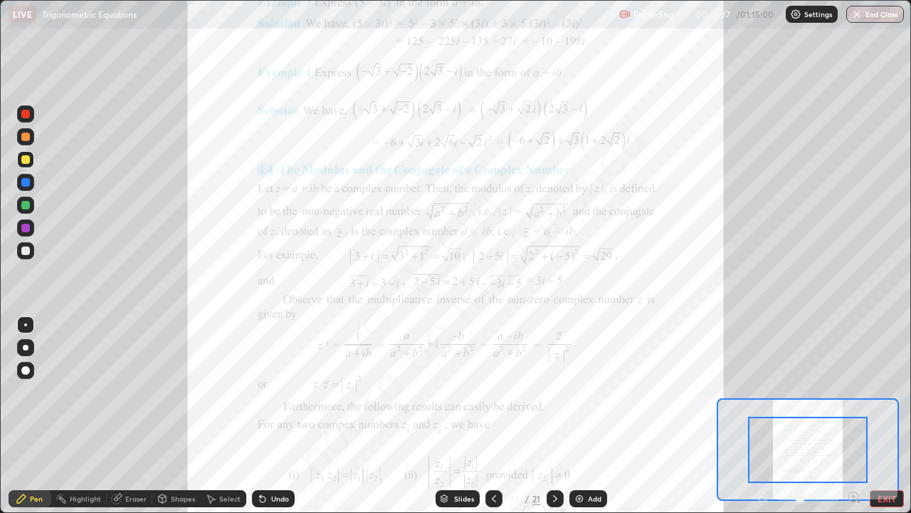
click at [851, 397] on icon at bounding box center [854, 497] width 14 height 14
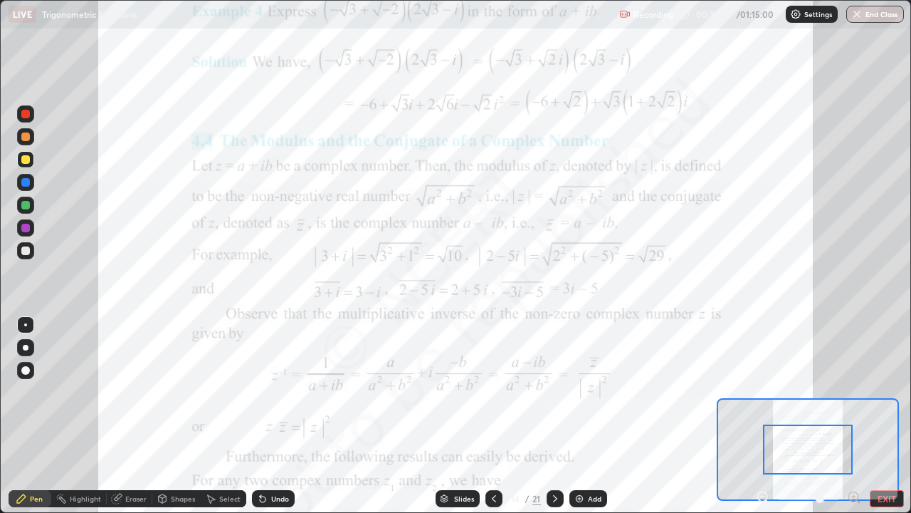
click at [854, 397] on icon at bounding box center [854, 496] width 4 height 0
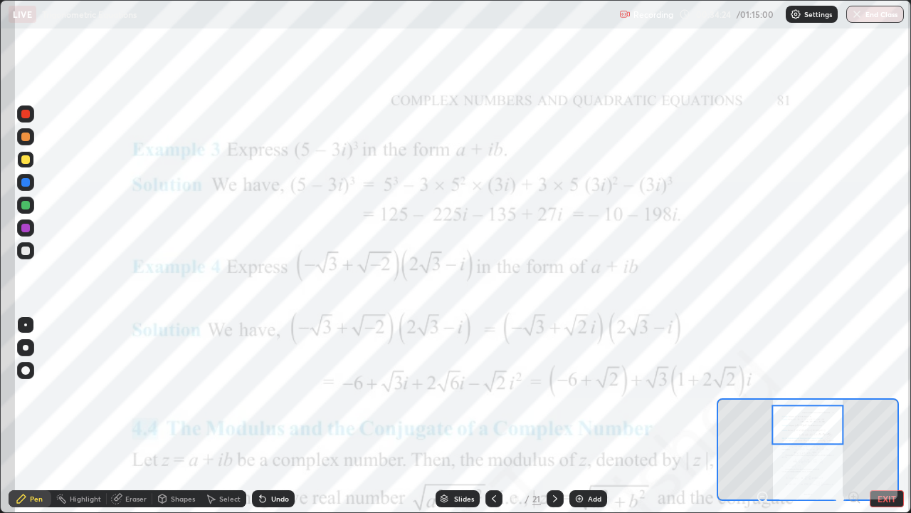
click at [464, 397] on div "Slides" at bounding box center [464, 498] width 20 height 7
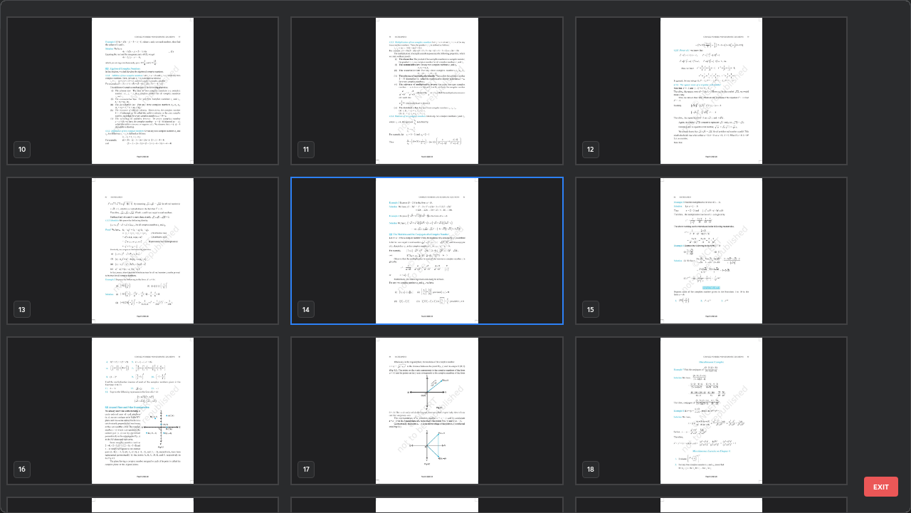
scroll to position [491, 0]
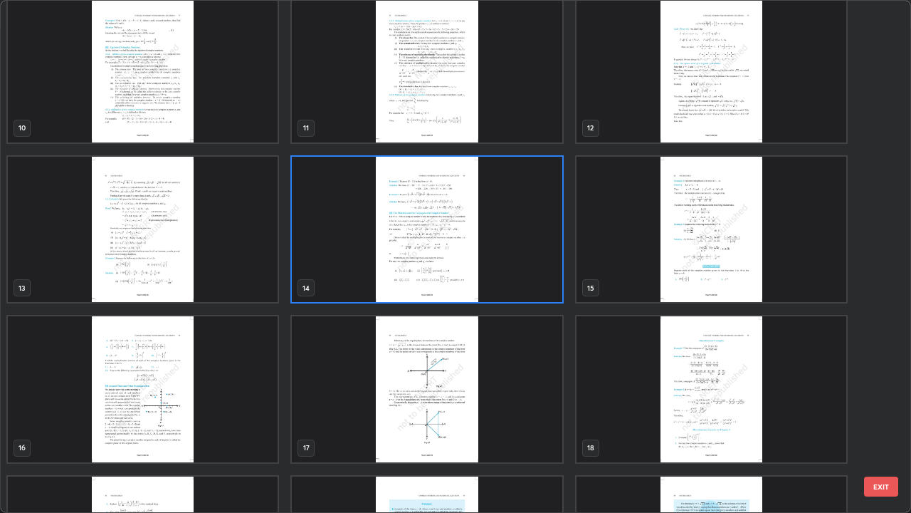
click at [740, 380] on img "grid" at bounding box center [712, 389] width 270 height 146
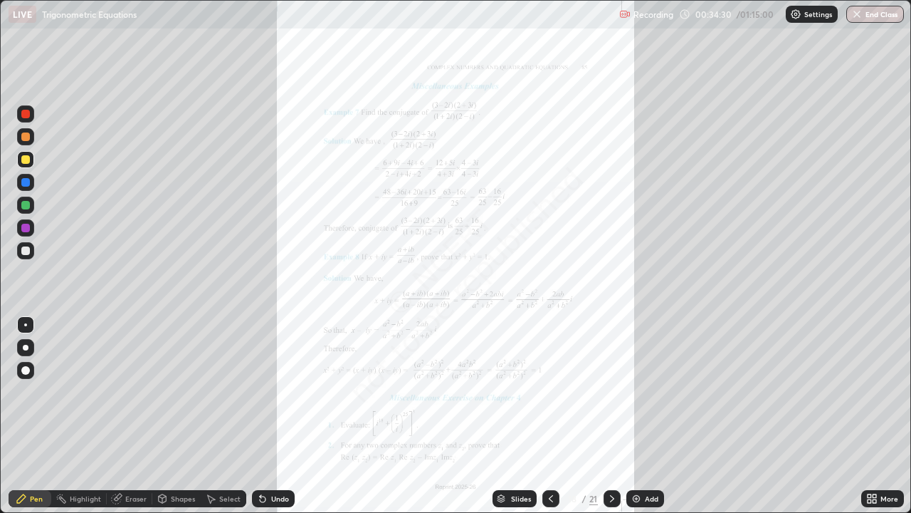
click at [742, 380] on img "grid" at bounding box center [712, 389] width 270 height 146
click at [879, 397] on div "More" at bounding box center [883, 498] width 43 height 17
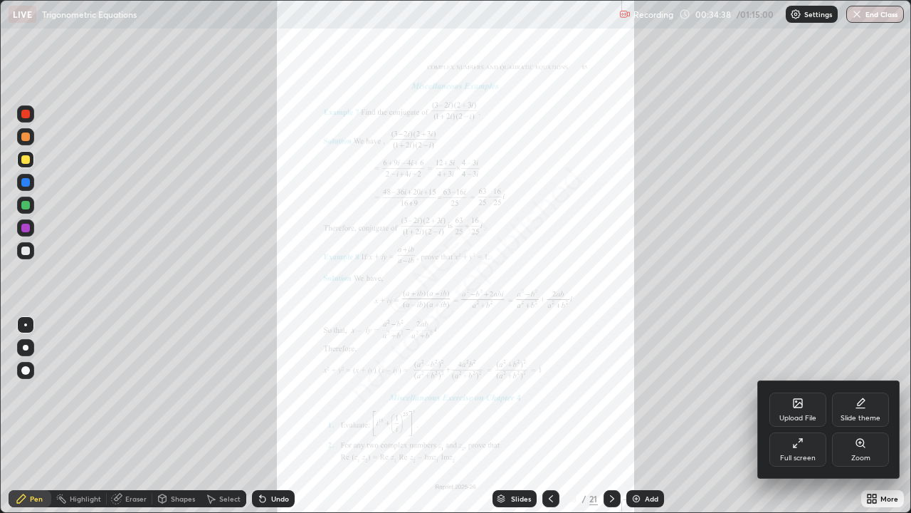
click at [859, 397] on div "Zoom" at bounding box center [861, 457] width 19 height 7
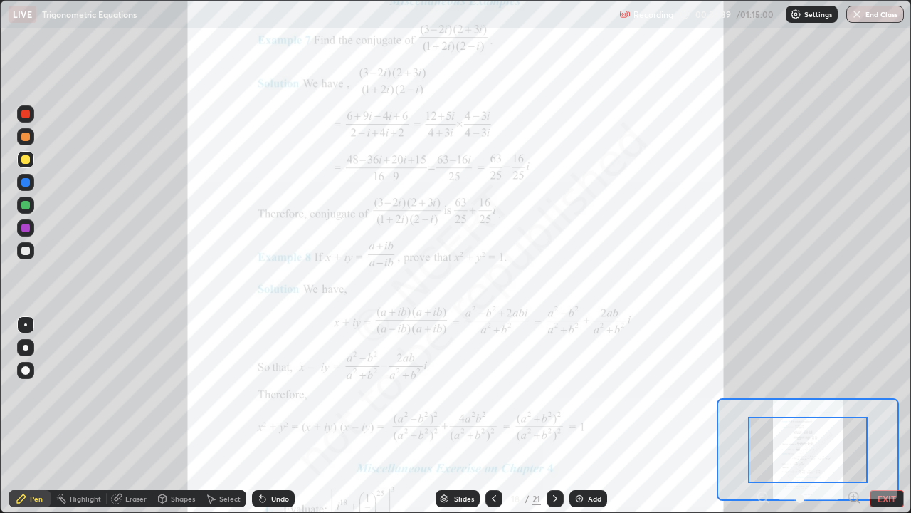
click at [854, 397] on icon at bounding box center [854, 496] width 4 height 0
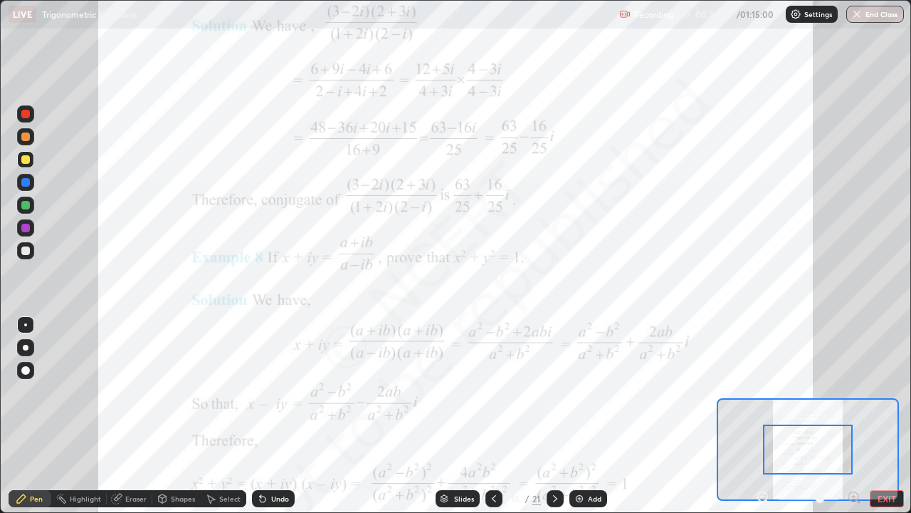
click at [854, 397] on icon at bounding box center [854, 496] width 4 height 0
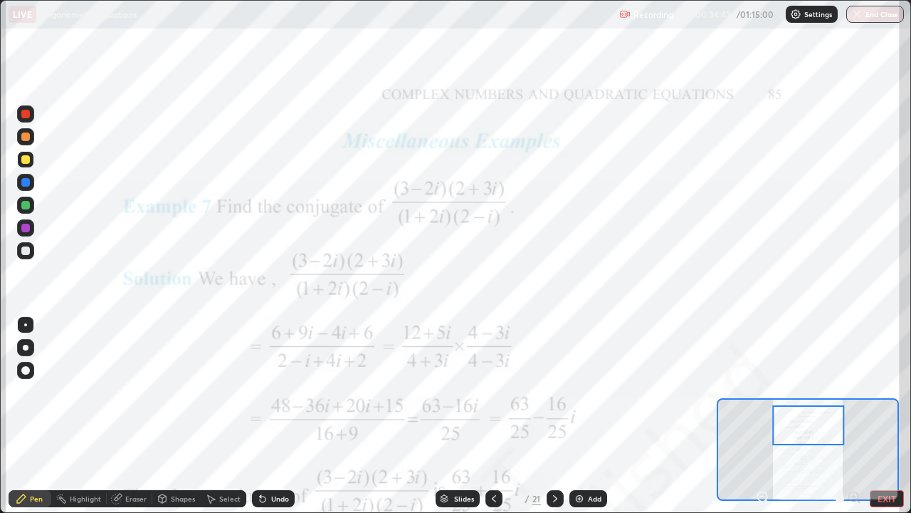
click at [29, 227] on div at bounding box center [25, 228] width 9 height 9
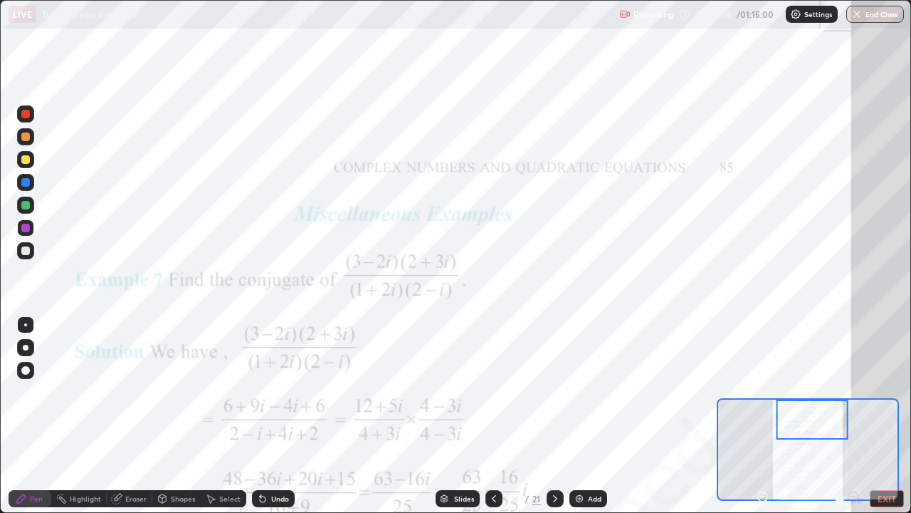
click at [23, 205] on div at bounding box center [25, 205] width 9 height 9
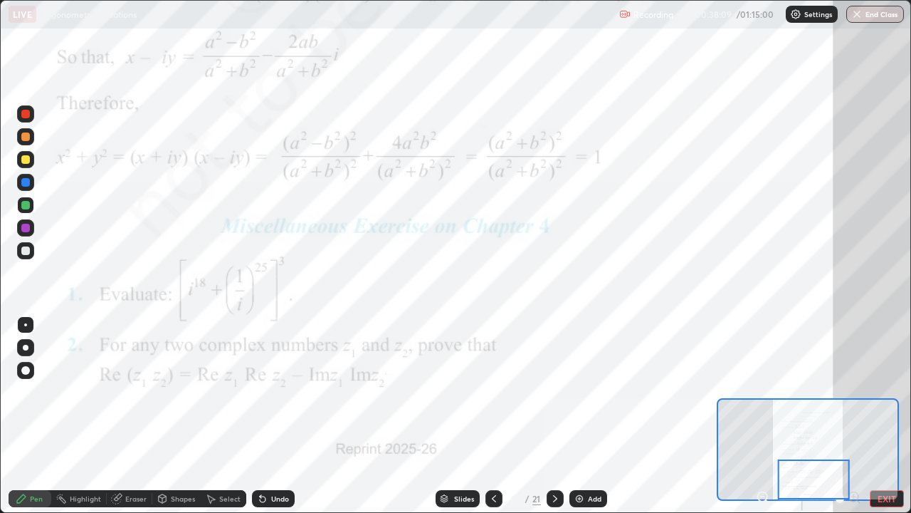
click at [28, 229] on div at bounding box center [25, 228] width 9 height 9
click at [125, 397] on div "Eraser" at bounding box center [135, 498] width 21 height 7
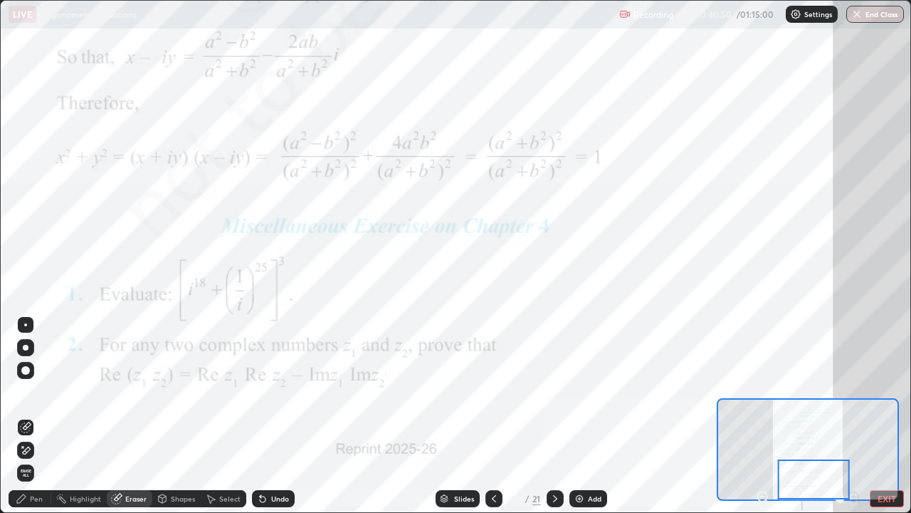
click at [26, 367] on div at bounding box center [25, 370] width 9 height 9
click at [27, 397] on icon at bounding box center [21, 498] width 11 height 11
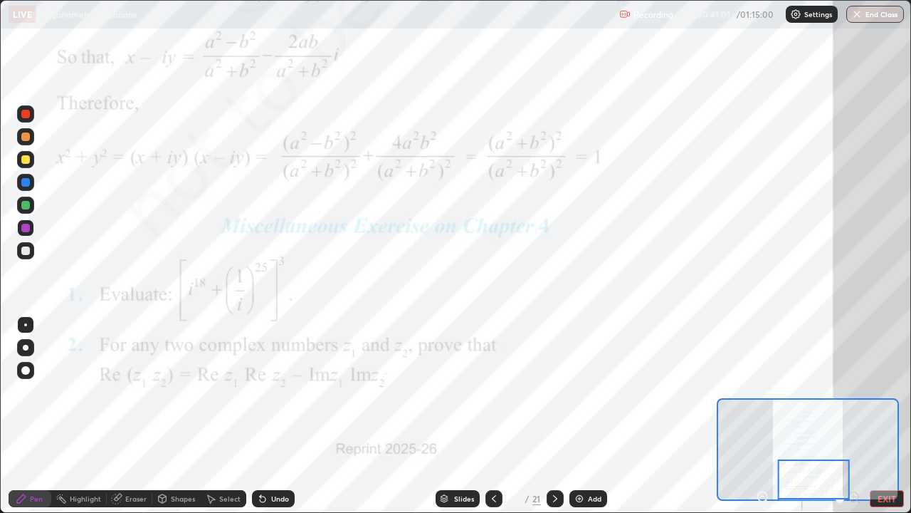
click at [28, 205] on div at bounding box center [25, 205] width 9 height 9
click at [449, 397] on div "Slides" at bounding box center [458, 498] width 44 height 17
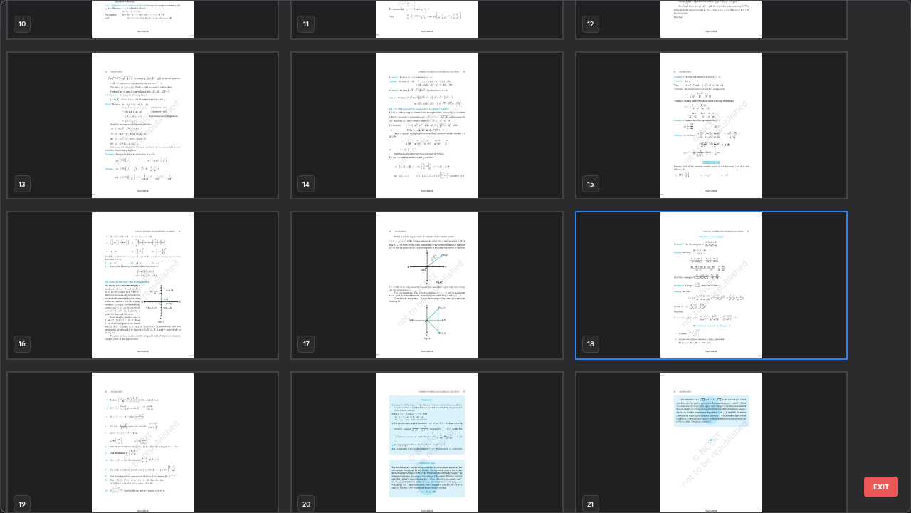
scroll to position [608, 0]
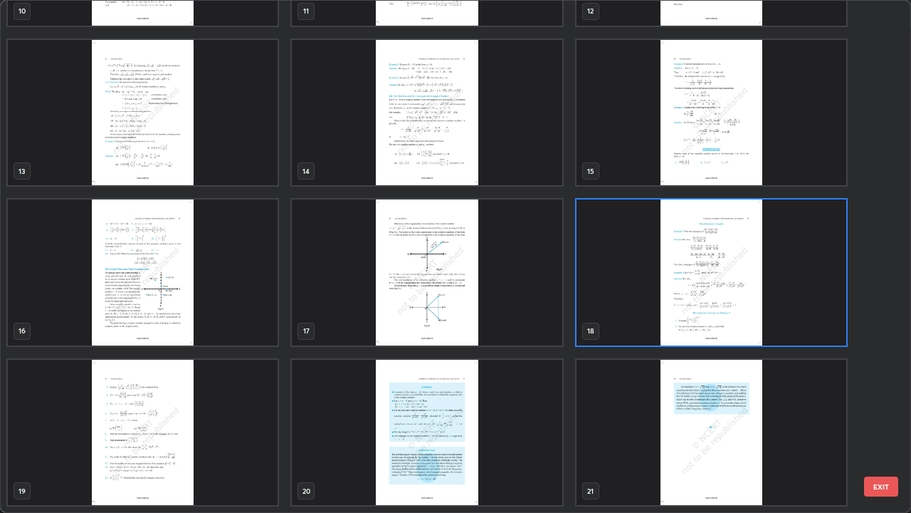
click at [158, 397] on img "grid" at bounding box center [143, 433] width 270 height 146
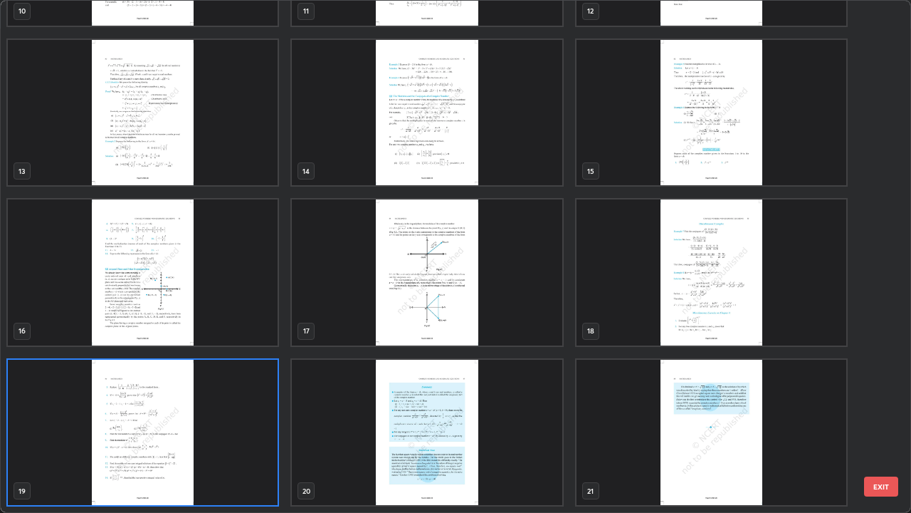
click at [153, 397] on img "grid" at bounding box center [143, 433] width 270 height 146
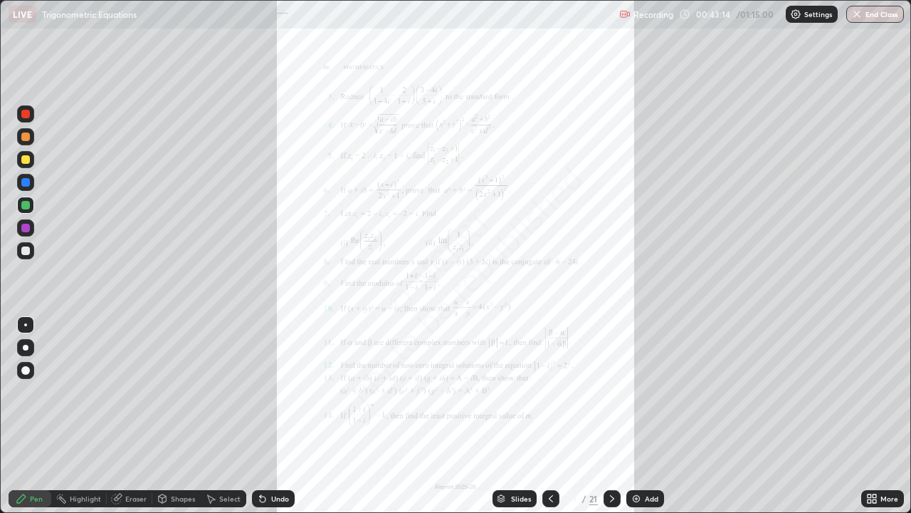
click at [874, 397] on icon at bounding box center [875, 496] width 4 height 4
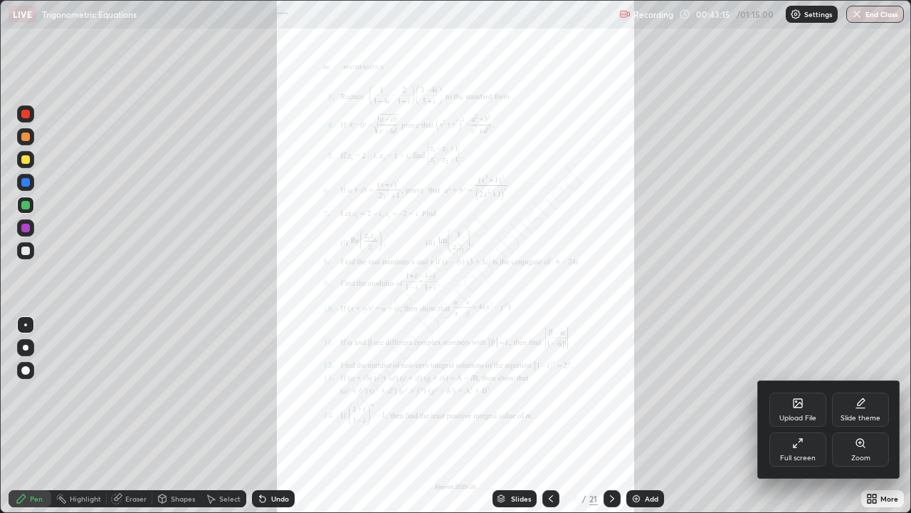
click at [851, 397] on div "Zoom" at bounding box center [860, 449] width 57 height 34
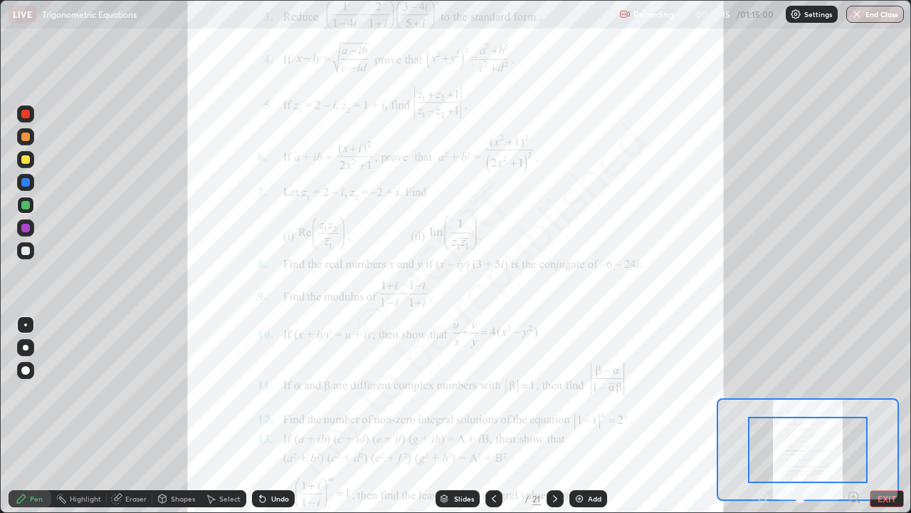
click at [851, 397] on icon at bounding box center [854, 497] width 14 height 14
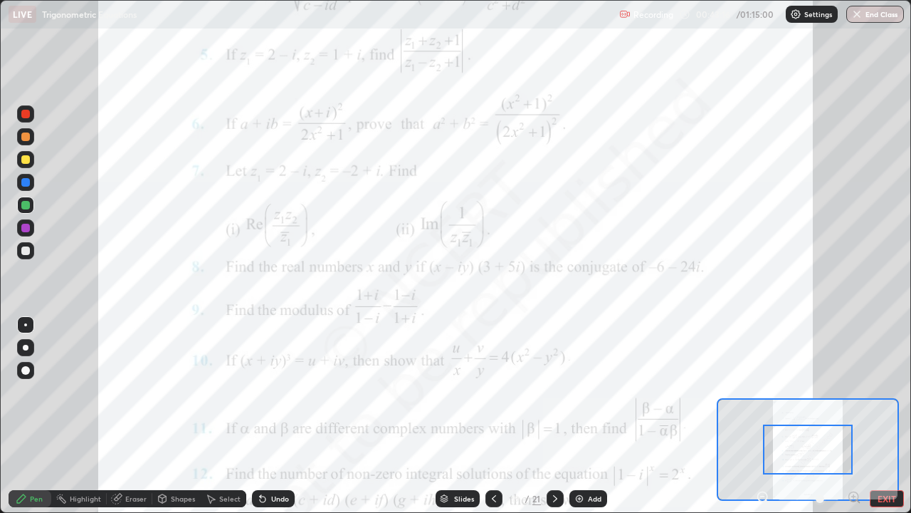
click at [853, 397] on icon at bounding box center [854, 497] width 14 height 14
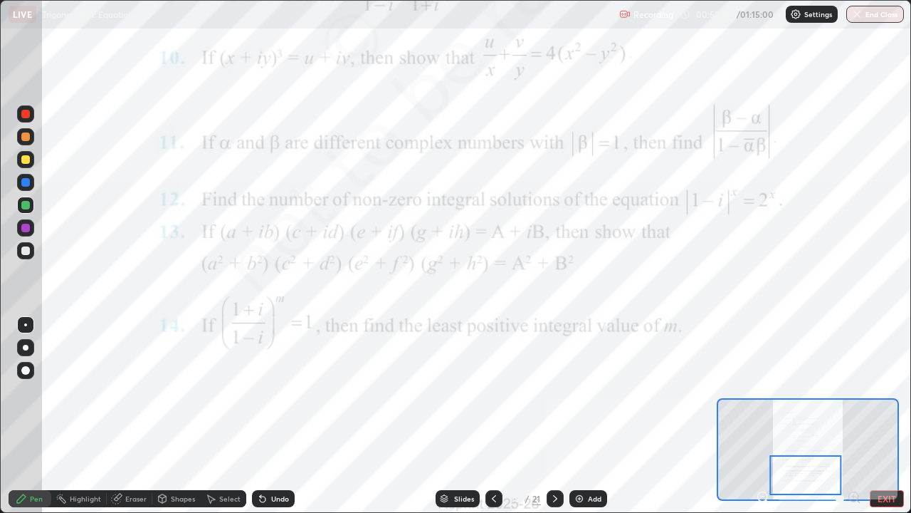
click at [31, 230] on div at bounding box center [25, 227] width 17 height 17
click at [464, 397] on div "Slides" at bounding box center [464, 498] width 20 height 7
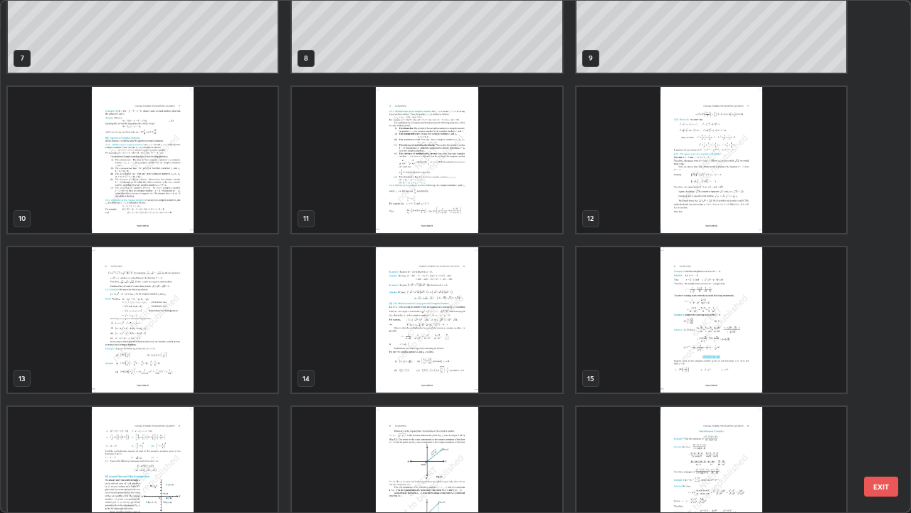
scroll to position [414, 0]
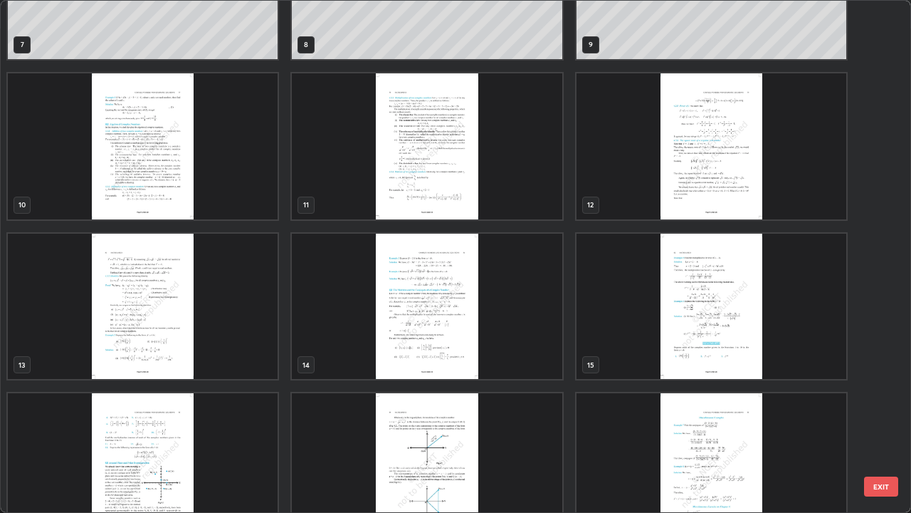
click at [484, 335] on img "grid" at bounding box center [427, 307] width 270 height 146
click at [486, 329] on img "grid" at bounding box center [427, 307] width 270 height 146
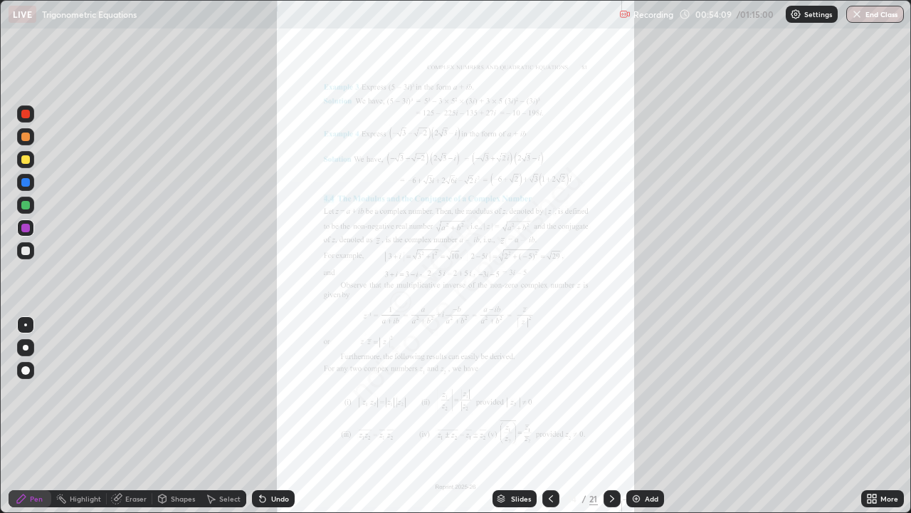
click at [877, 397] on icon at bounding box center [875, 496] width 4 height 4
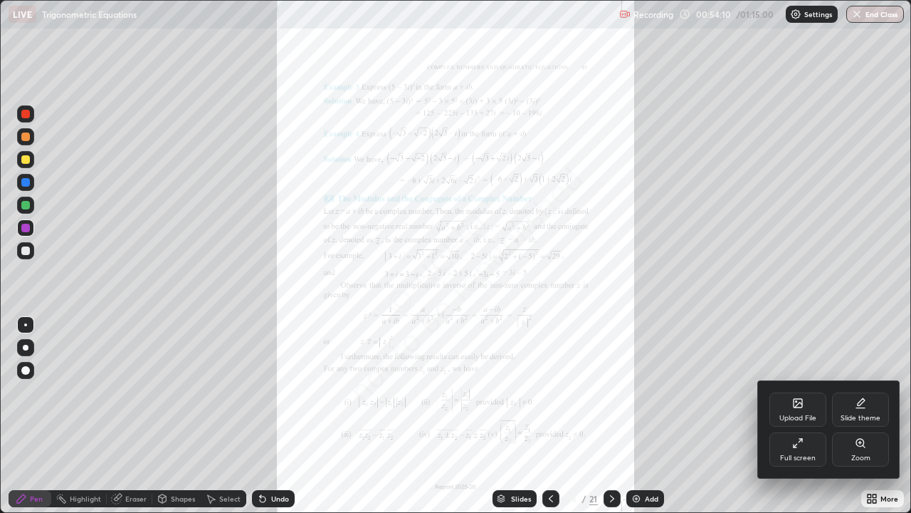
click at [853, 397] on div "Zoom" at bounding box center [860, 449] width 57 height 34
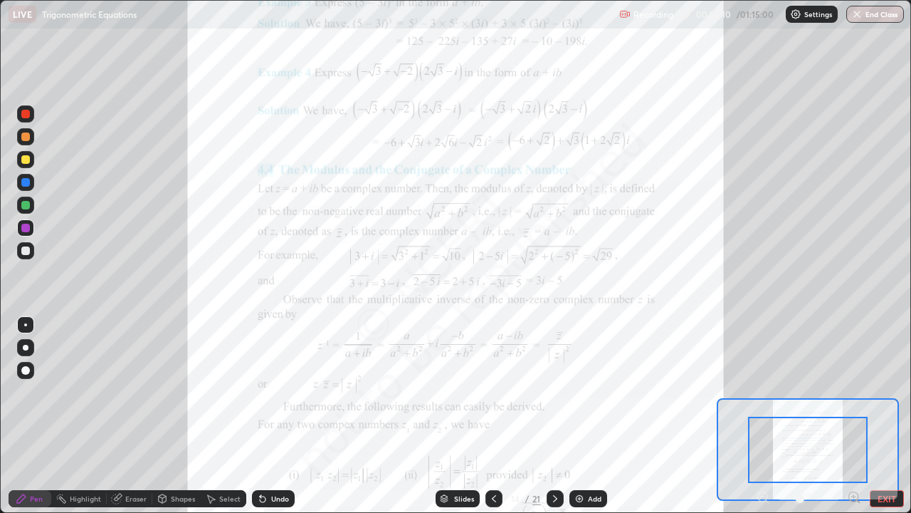
click at [858, 397] on icon at bounding box center [858, 501] width 3 height 3
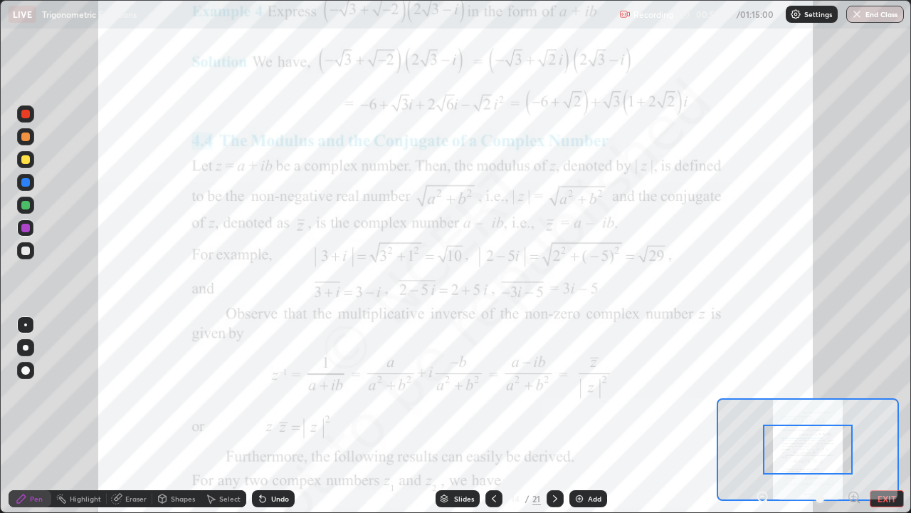
click at [854, 397] on icon at bounding box center [854, 496] width 4 height 0
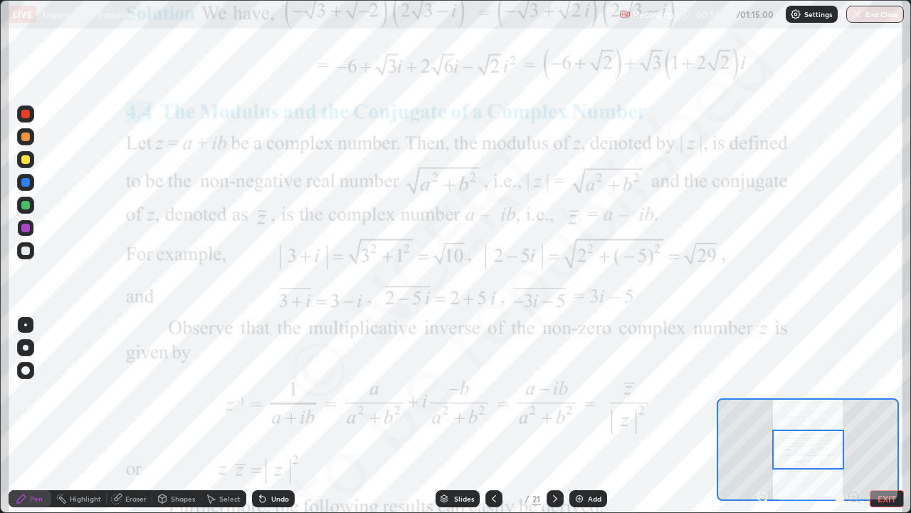
click at [31, 206] on div at bounding box center [25, 205] width 17 height 17
click at [585, 397] on div "Add" at bounding box center [589, 498] width 38 height 17
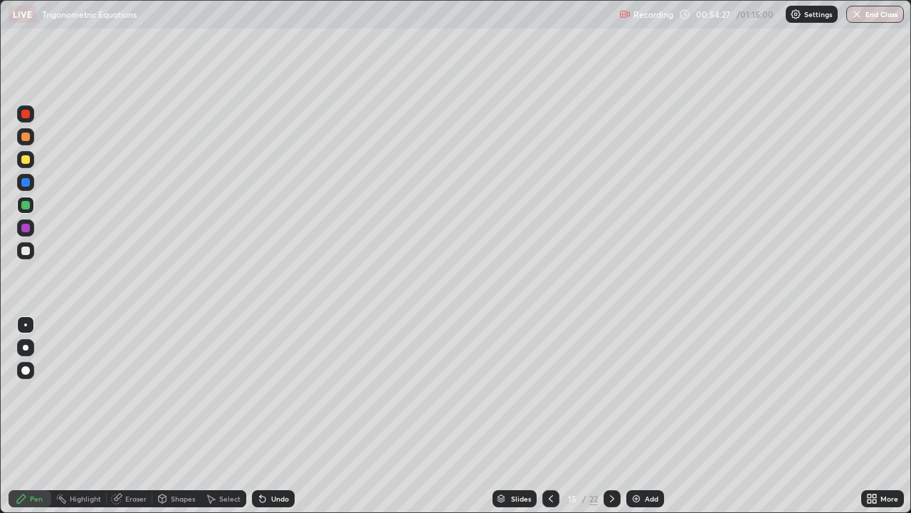
click at [28, 160] on div at bounding box center [25, 159] width 9 height 9
click at [26, 251] on div at bounding box center [25, 250] width 9 height 9
click at [33, 209] on div at bounding box center [25, 205] width 17 height 17
click at [26, 251] on div at bounding box center [25, 250] width 9 height 9
click at [508, 397] on div "Slides" at bounding box center [515, 498] width 44 height 17
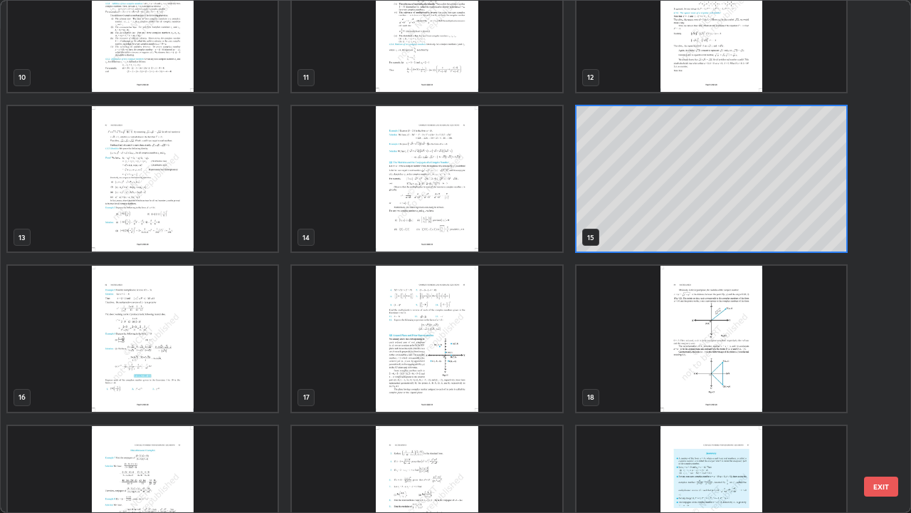
scroll to position [543, 0]
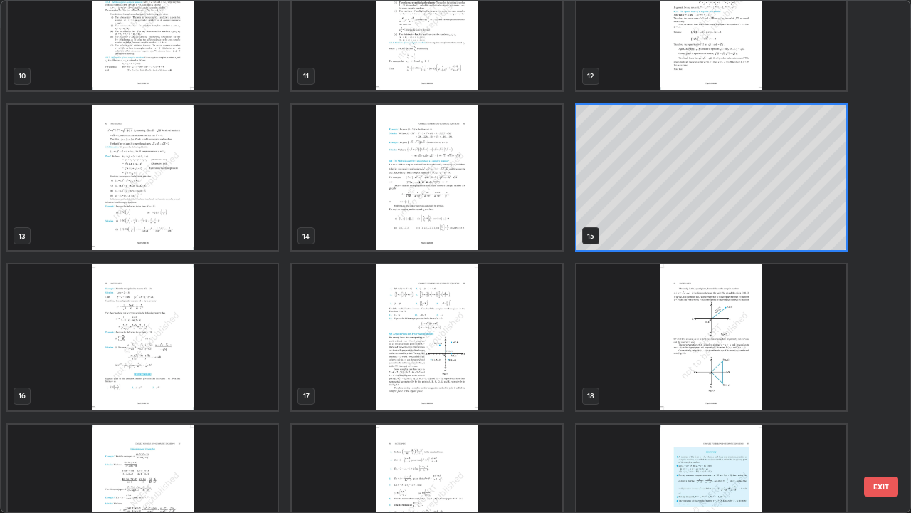
click at [236, 371] on img "grid" at bounding box center [143, 337] width 270 height 146
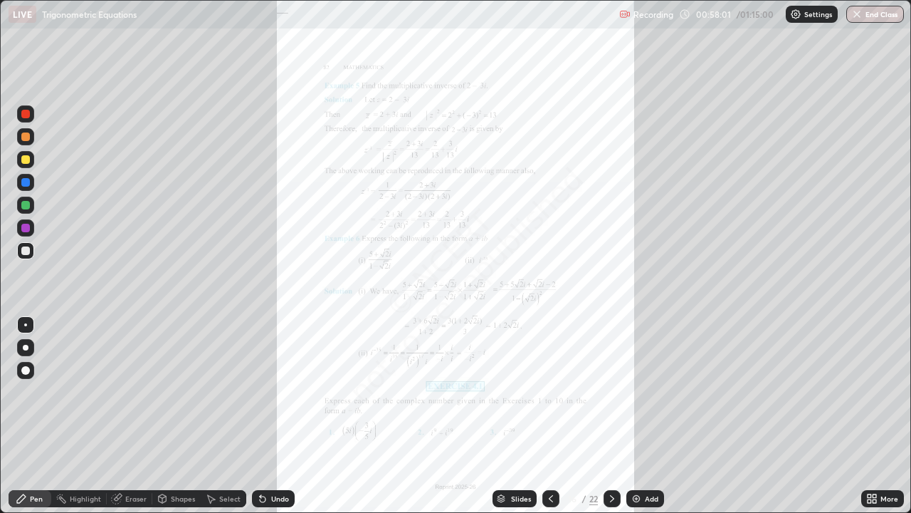
click at [874, 397] on icon at bounding box center [875, 496] width 4 height 4
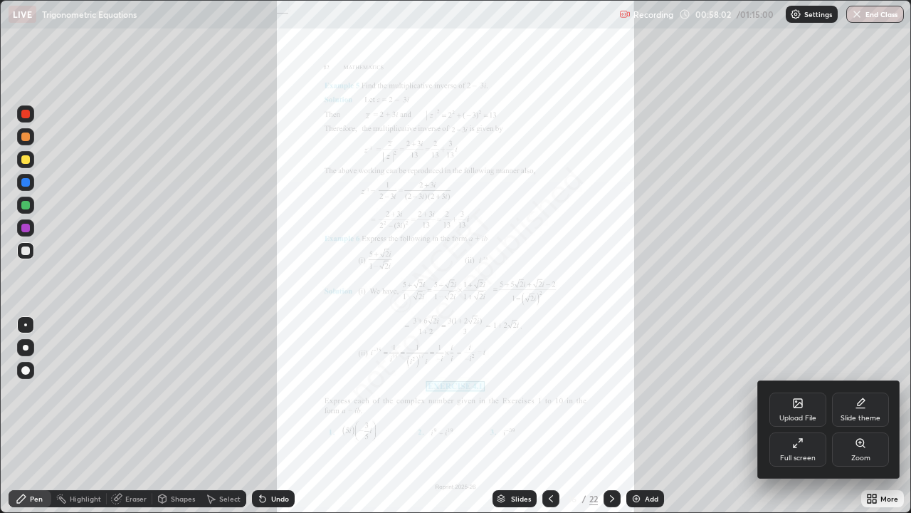
click at [857, 397] on div "Zoom" at bounding box center [861, 457] width 19 height 7
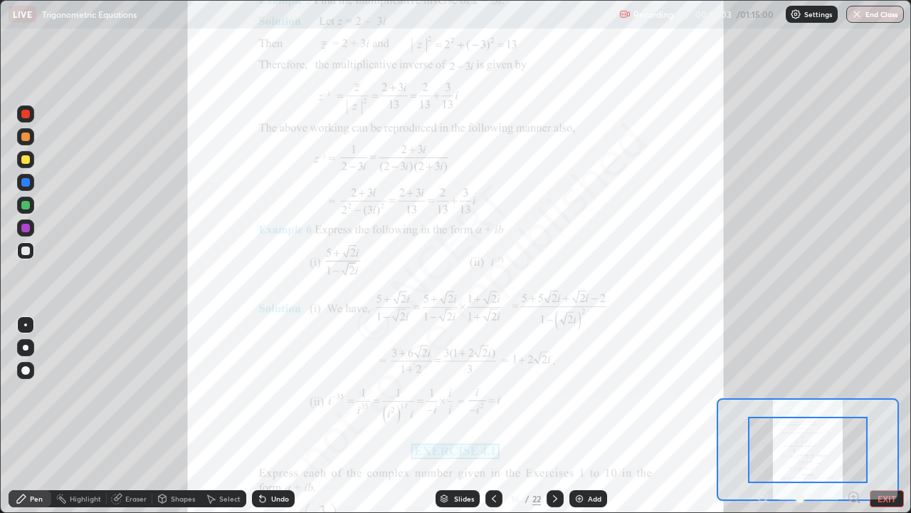
click at [852, 397] on icon at bounding box center [854, 496] width 4 height 0
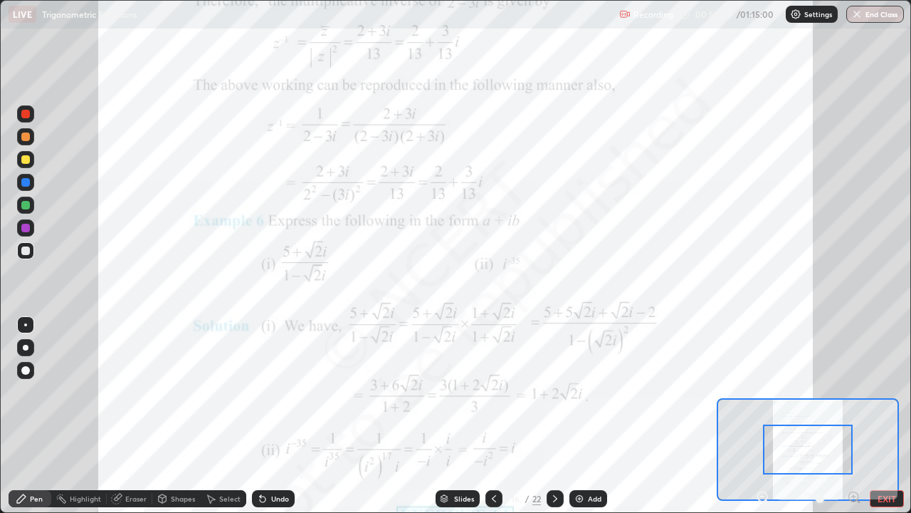
click at [854, 397] on icon at bounding box center [854, 496] width 4 height 0
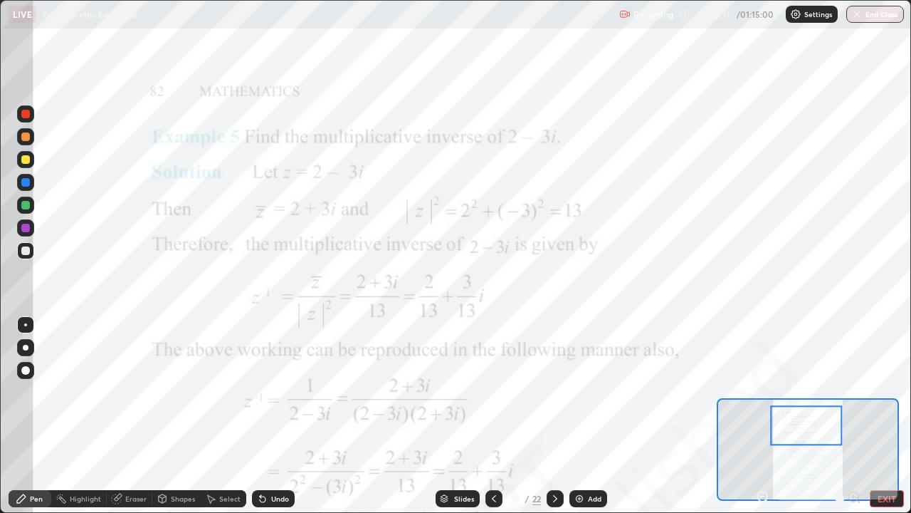
click at [33, 206] on div at bounding box center [25, 205] width 17 height 17
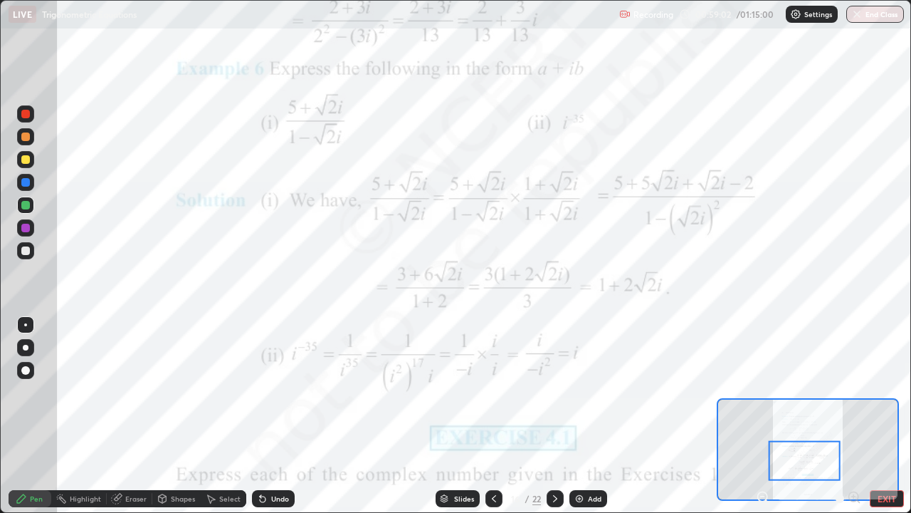
click at [554, 397] on icon at bounding box center [555, 498] width 11 height 11
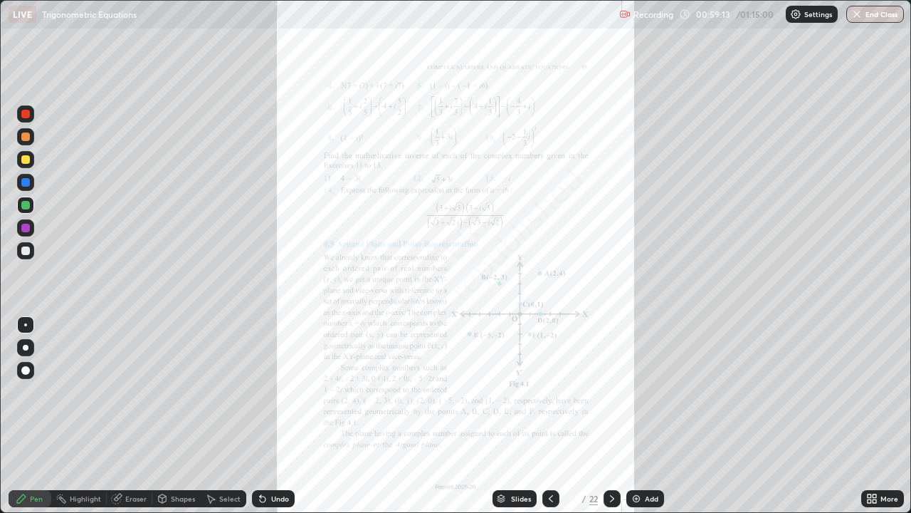
click at [549, 397] on icon at bounding box center [550, 498] width 11 height 11
click at [550, 397] on icon at bounding box center [550, 498] width 11 height 11
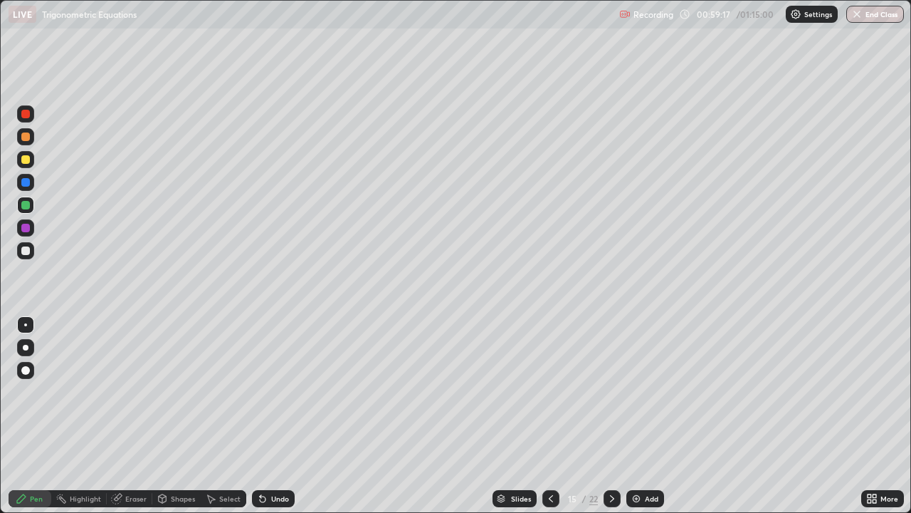
click at [31, 231] on div at bounding box center [25, 227] width 17 height 17
click at [639, 397] on img at bounding box center [636, 498] width 11 height 11
click at [22, 159] on div at bounding box center [25, 159] width 9 height 9
click at [271, 397] on div "Undo" at bounding box center [280, 498] width 18 height 7
click at [273, 397] on div "Undo" at bounding box center [273, 498] width 43 height 17
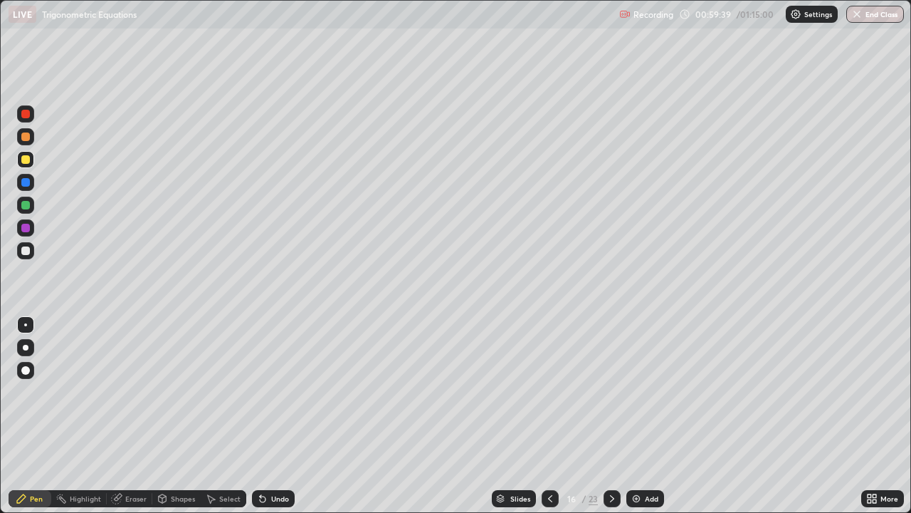
click at [274, 397] on div "Undo" at bounding box center [273, 498] width 43 height 17
click at [272, 397] on div "Undo" at bounding box center [273, 498] width 43 height 17
click at [29, 252] on div at bounding box center [25, 250] width 9 height 9
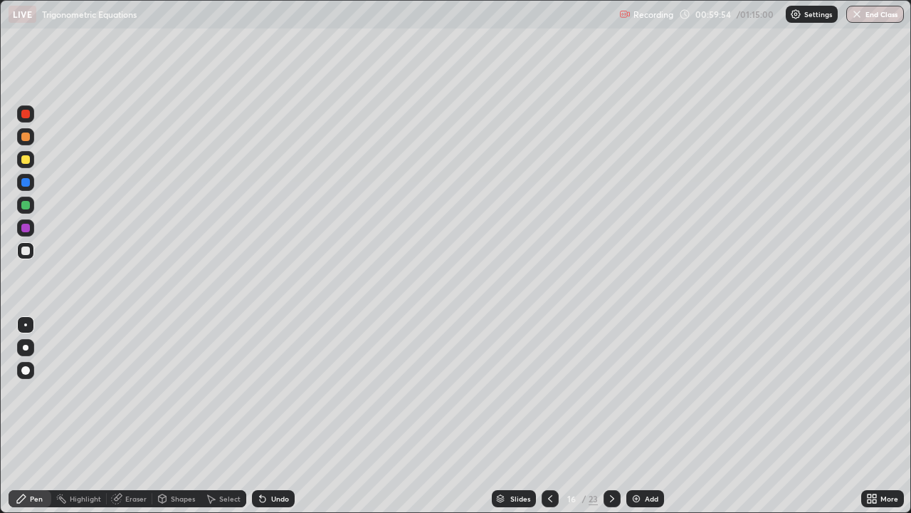
click at [268, 397] on div "Undo" at bounding box center [273, 498] width 43 height 17
click at [274, 397] on div "Undo" at bounding box center [280, 498] width 18 height 7
click at [276, 397] on div "Undo" at bounding box center [280, 498] width 18 height 7
click at [879, 14] on button "End Class" at bounding box center [876, 14] width 58 height 17
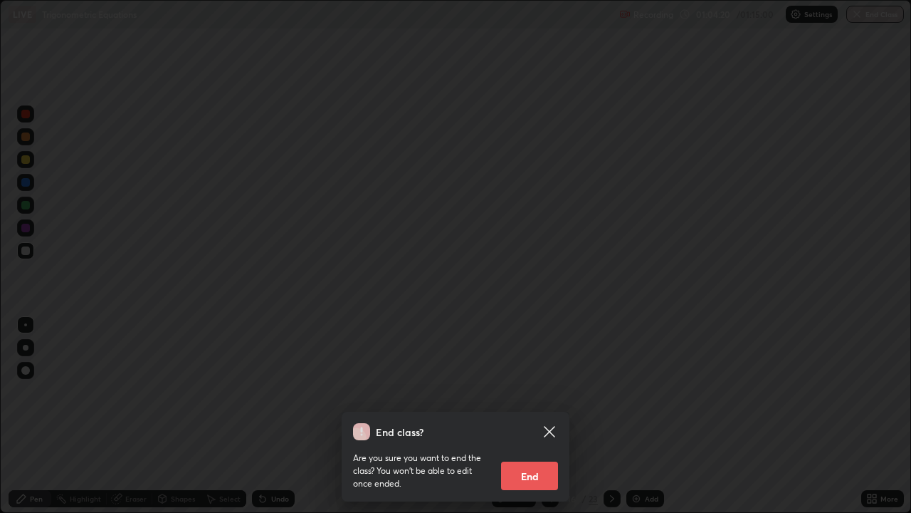
click at [541, 397] on button "End" at bounding box center [529, 475] width 57 height 28
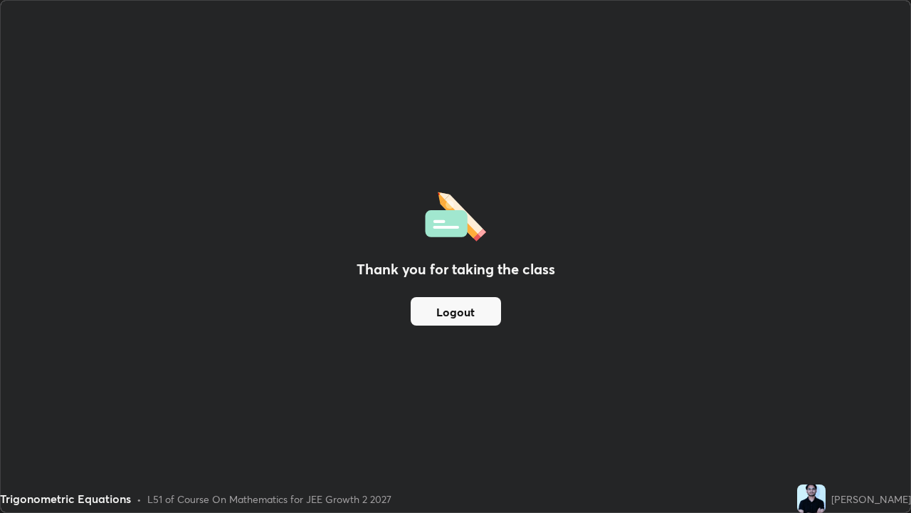
click at [472, 303] on button "Logout" at bounding box center [456, 311] width 90 height 28
click at [460, 310] on button "Logout" at bounding box center [456, 311] width 90 height 28
click at [459, 310] on button "Logout" at bounding box center [456, 311] width 90 height 28
